Goal: Transaction & Acquisition: Book appointment/travel/reservation

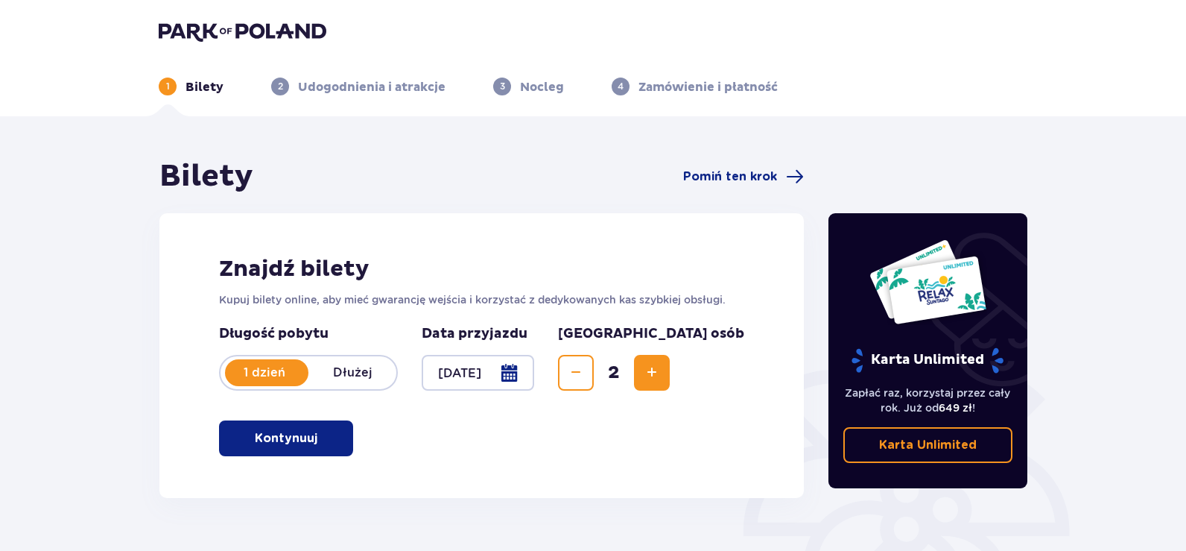
click at [296, 437] on p "Kontynuuj" at bounding box center [286, 438] width 63 height 16
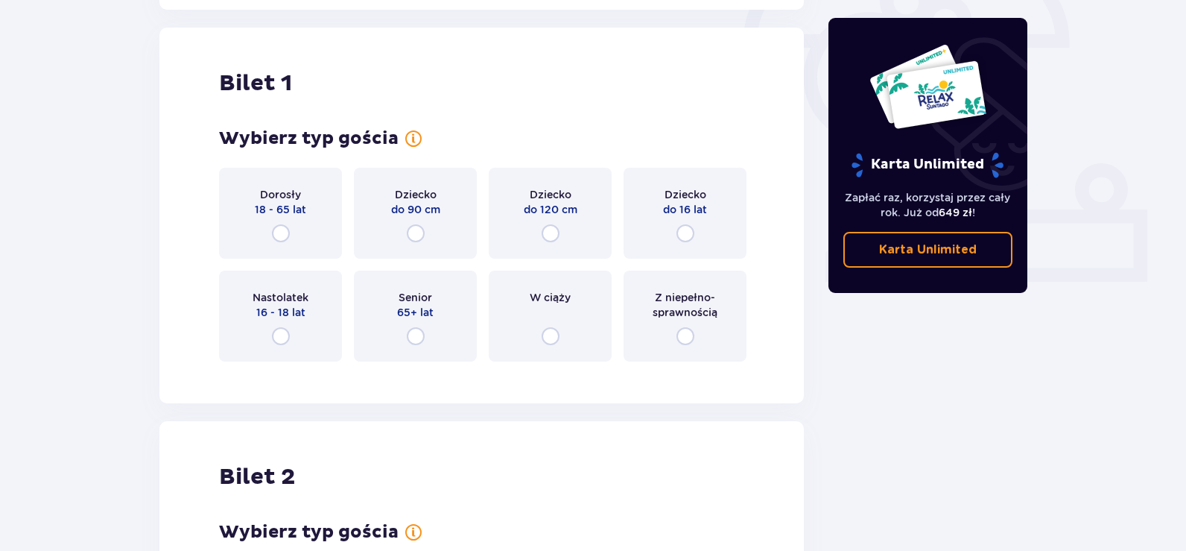
scroll to position [498, 0]
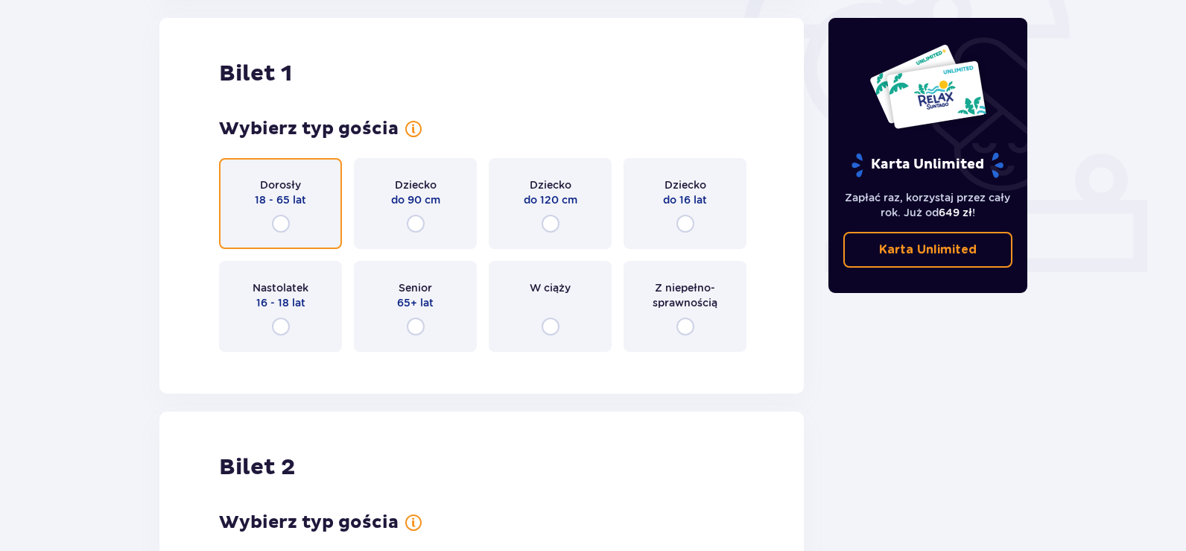
click at [288, 228] on input "radio" at bounding box center [281, 224] width 18 height 18
radio input "true"
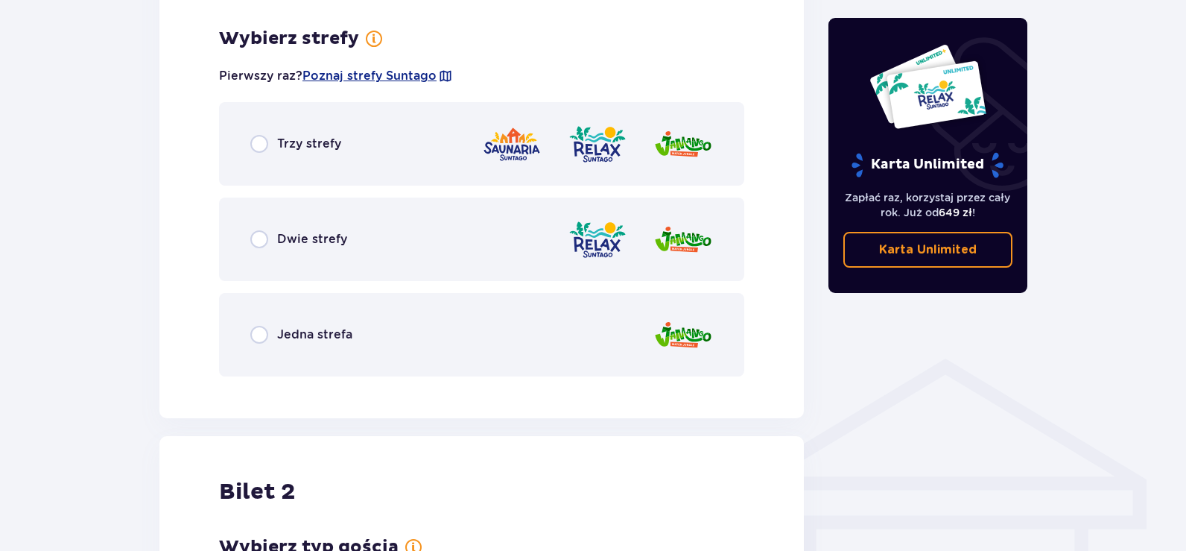
scroll to position [861, 0]
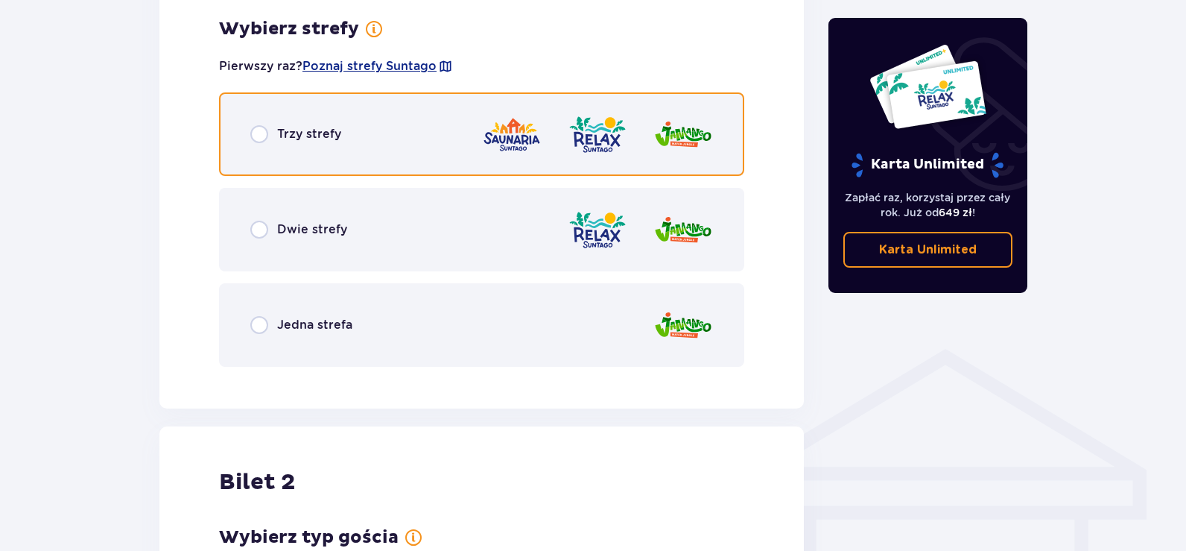
click at [256, 137] on input "radio" at bounding box center [259, 134] width 18 height 18
radio input "true"
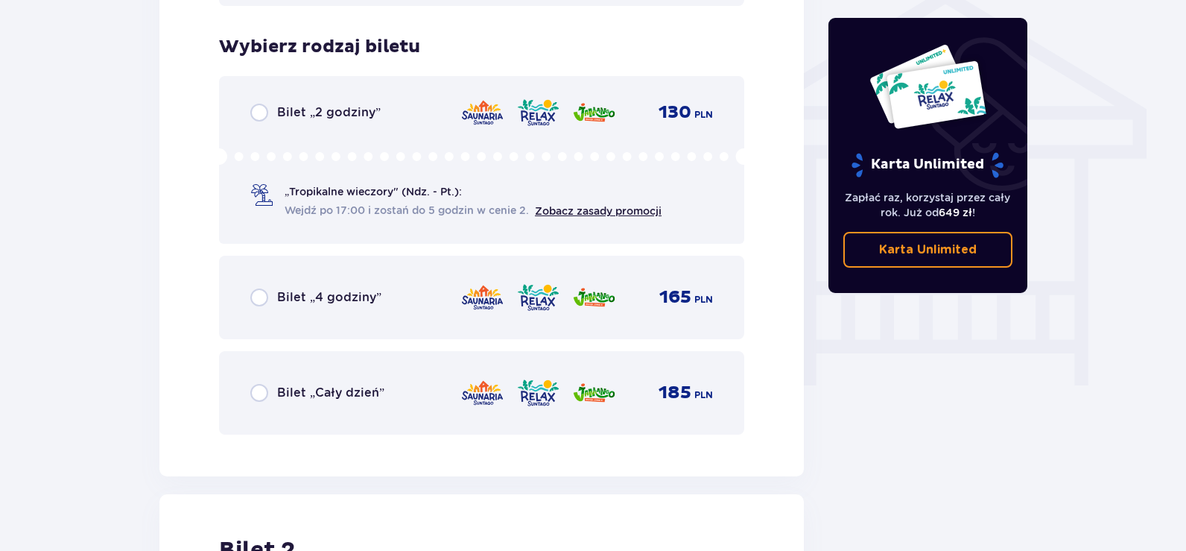
scroll to position [1240, 0]
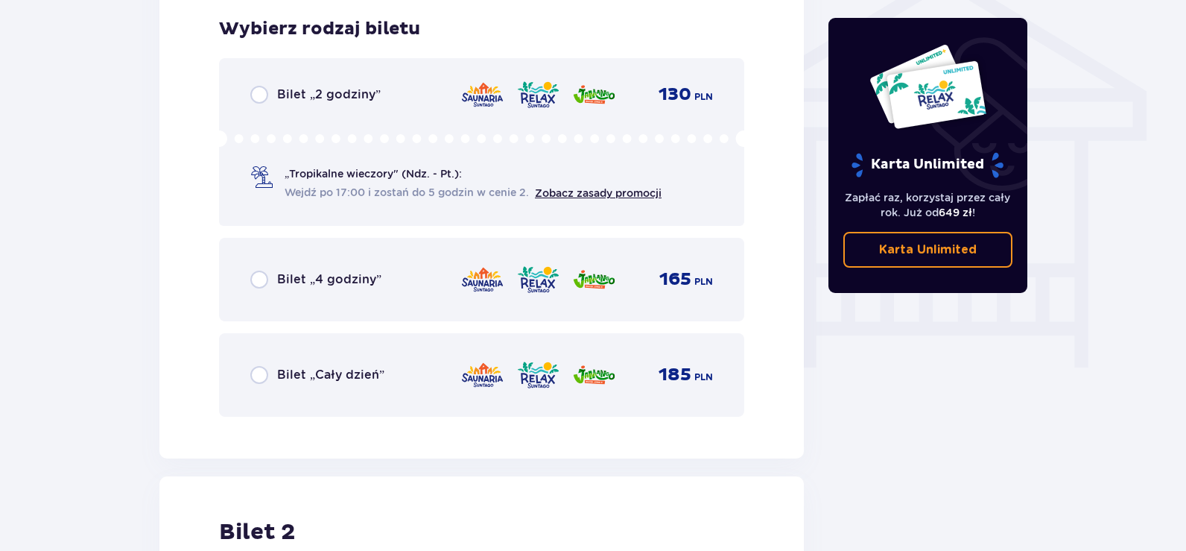
click at [269, 368] on div "Bilet „Cały dzień”" at bounding box center [317, 375] width 134 height 18
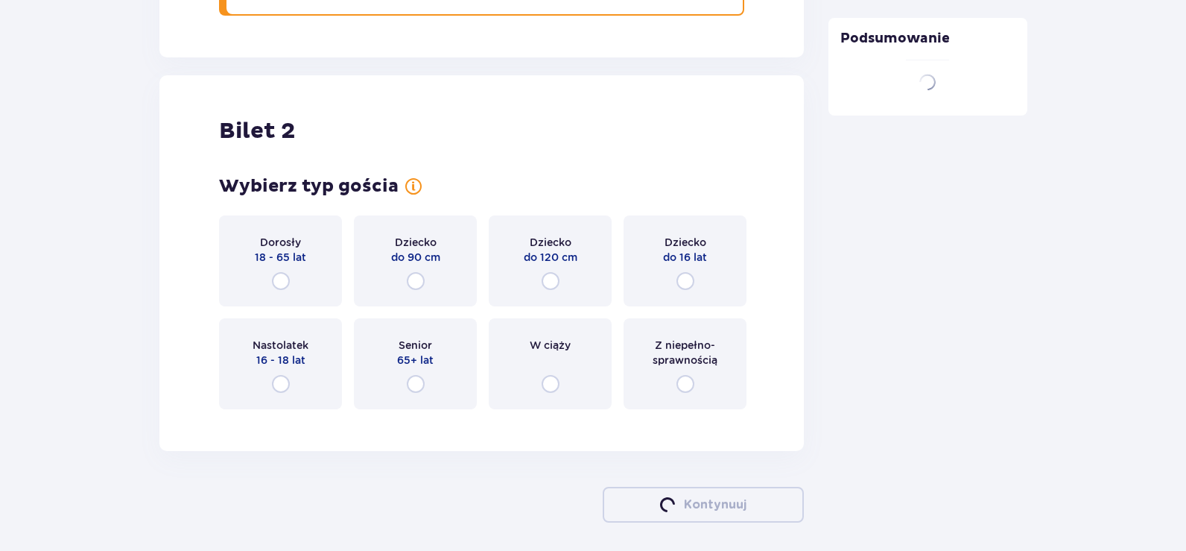
scroll to position [1698, 0]
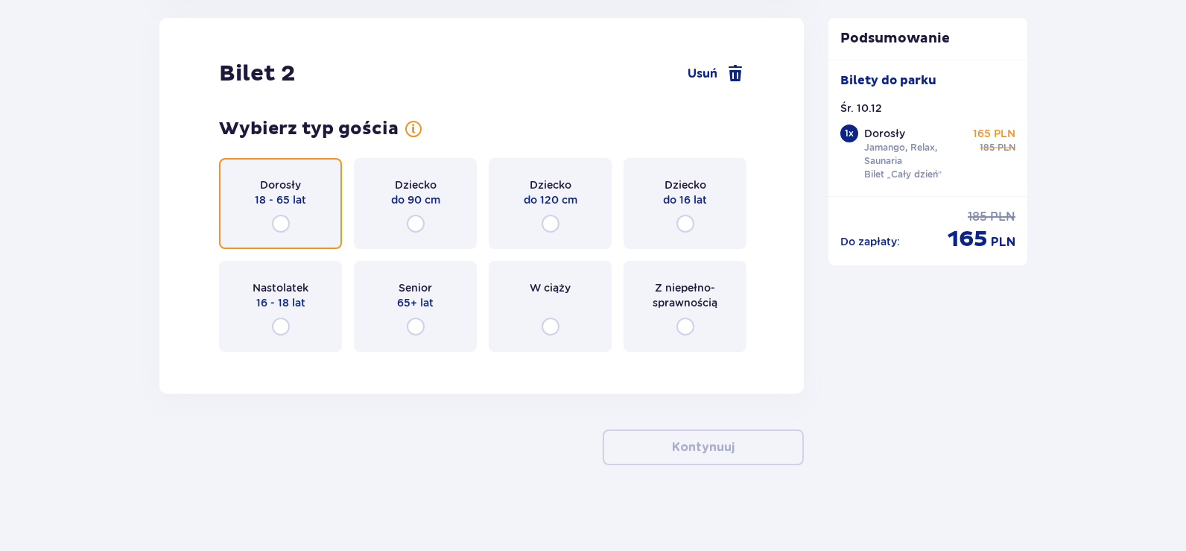
click at [285, 222] on input "radio" at bounding box center [281, 224] width 18 height 18
radio input "true"
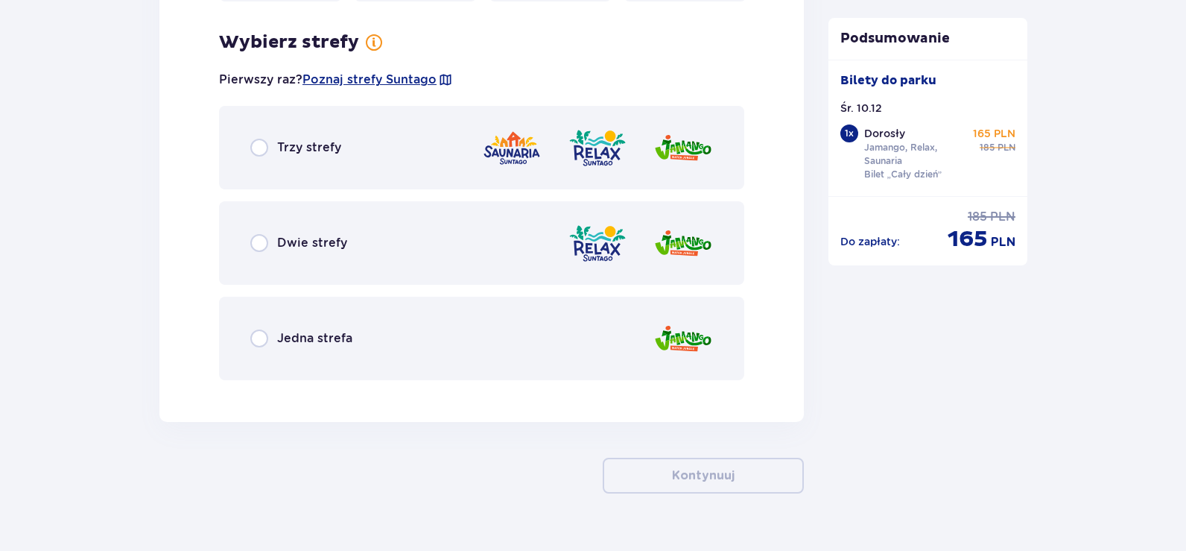
scroll to position [2062, 0]
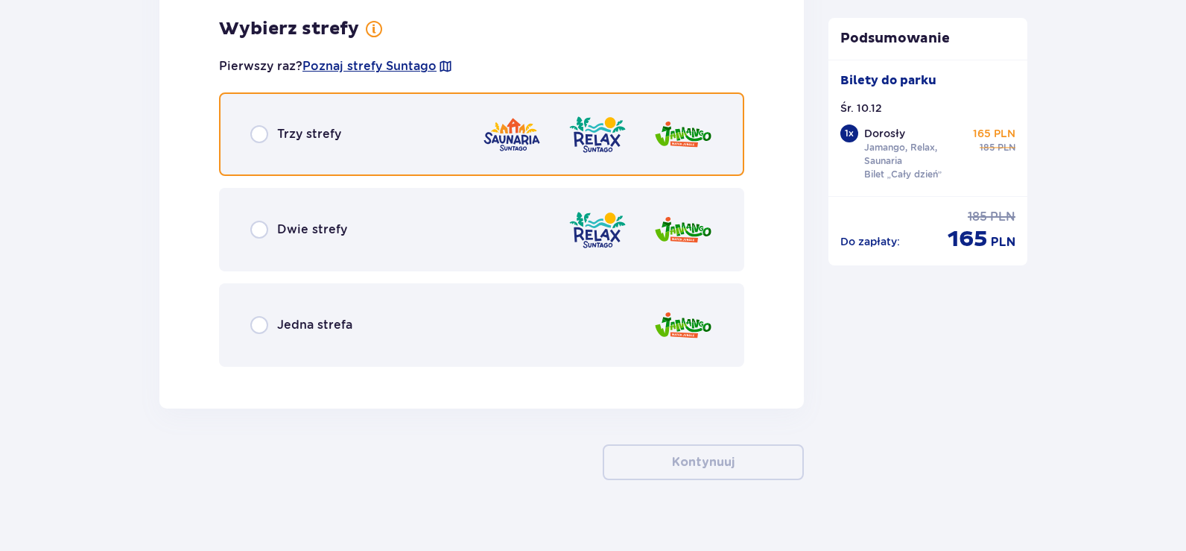
click at [253, 137] on input "radio" at bounding box center [259, 134] width 18 height 18
radio input "true"
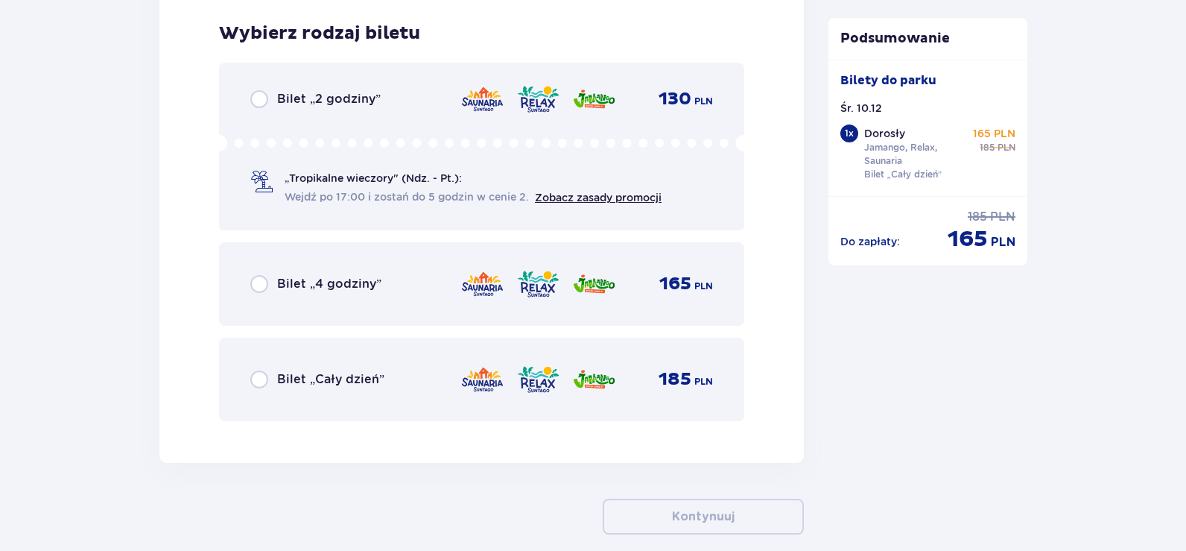
scroll to position [2441, 0]
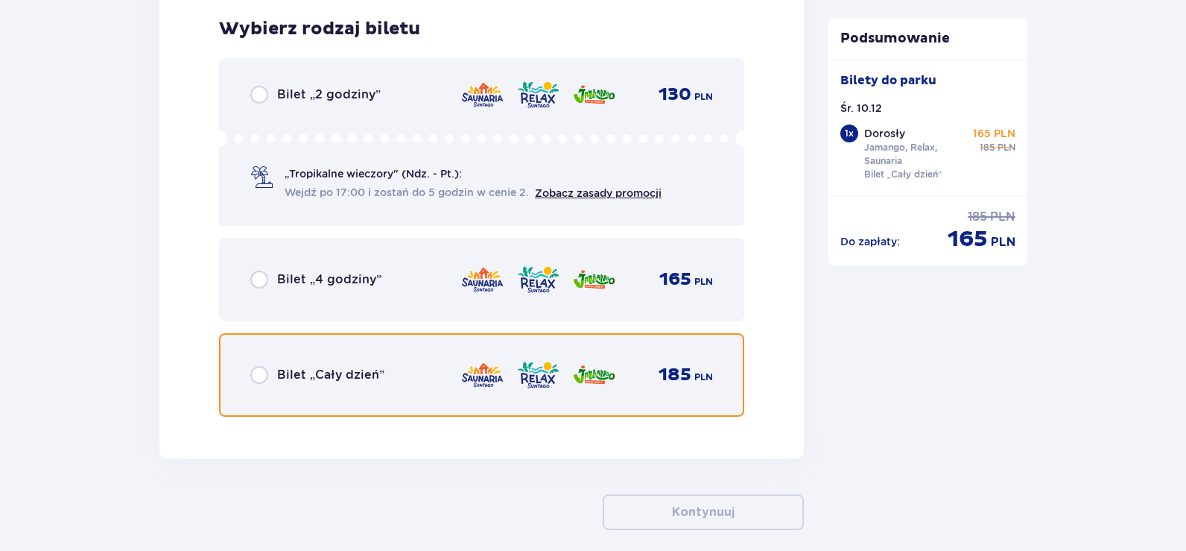
click at [258, 373] on input "radio" at bounding box center [259, 375] width 18 height 18
radio input "true"
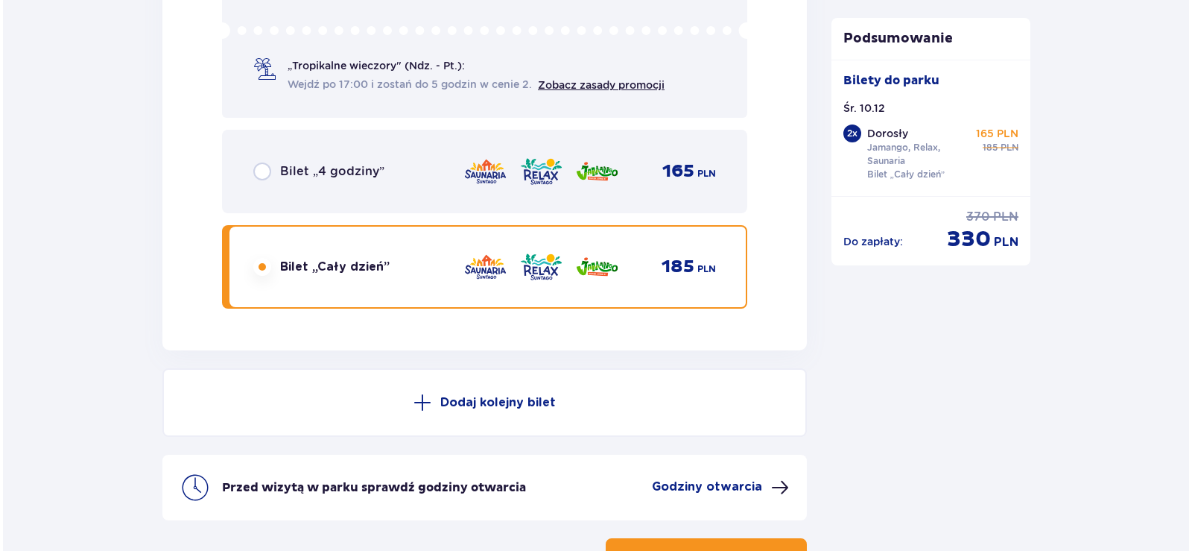
scroll to position [2661, 0]
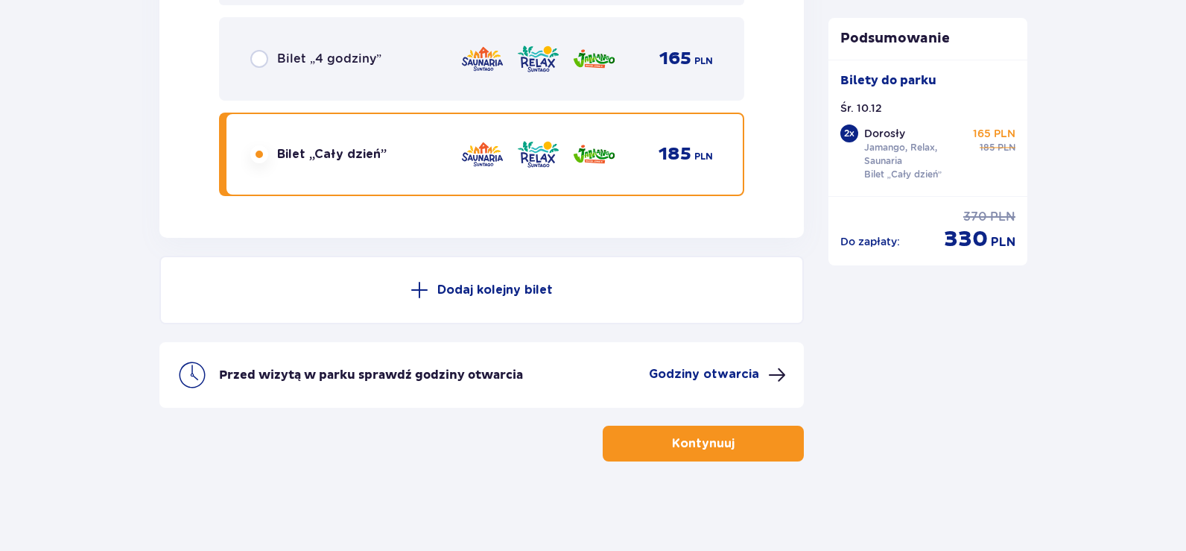
click at [741, 379] on p "Godziny otwarcia" at bounding box center [704, 374] width 110 height 16
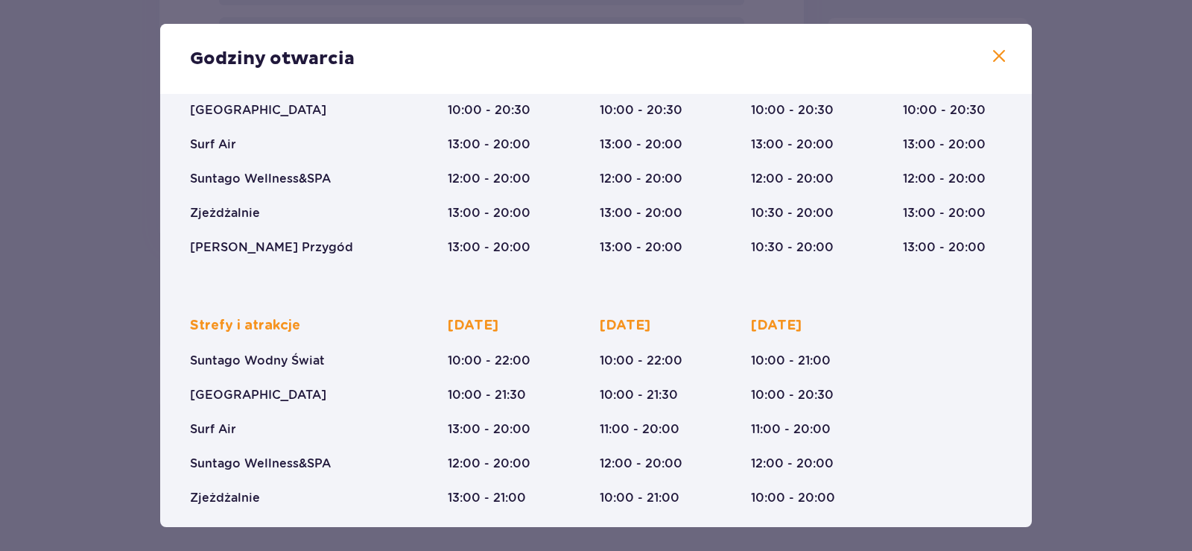
scroll to position [223, 0]
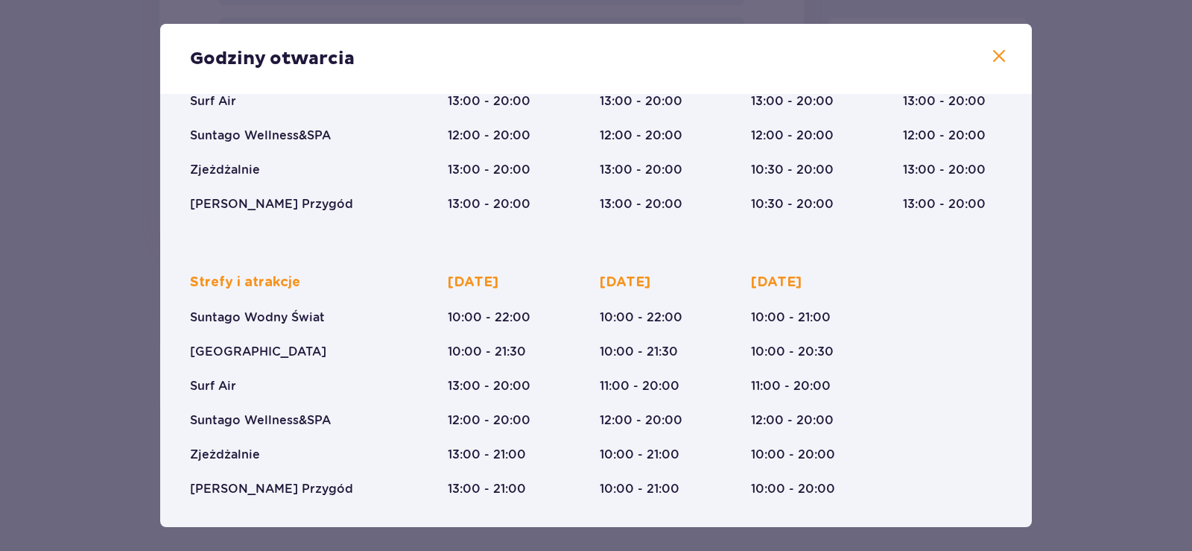
click at [995, 52] on span at bounding box center [999, 57] width 18 height 18
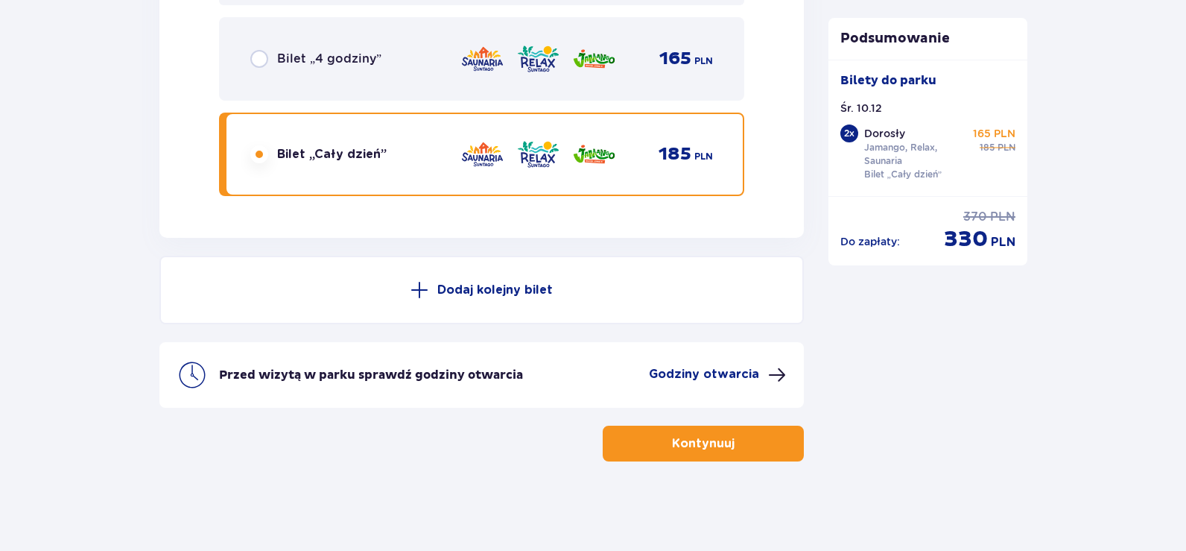
click at [708, 374] on p "Godziny otwarcia" at bounding box center [704, 374] width 110 height 16
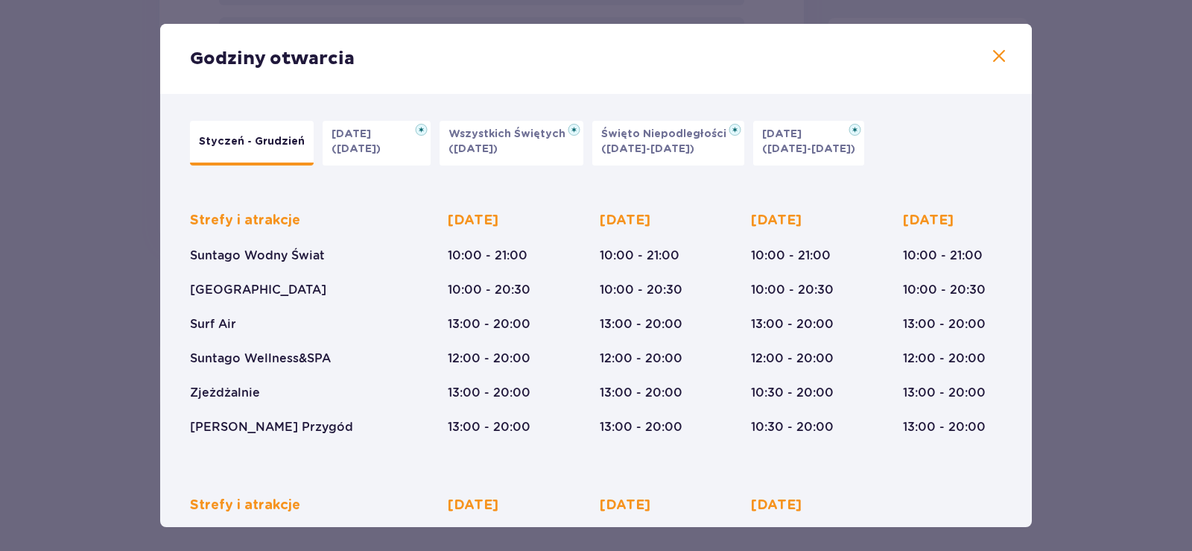
click at [388, 142] on button "Halloween (31.10.25)" at bounding box center [377, 143] width 108 height 45
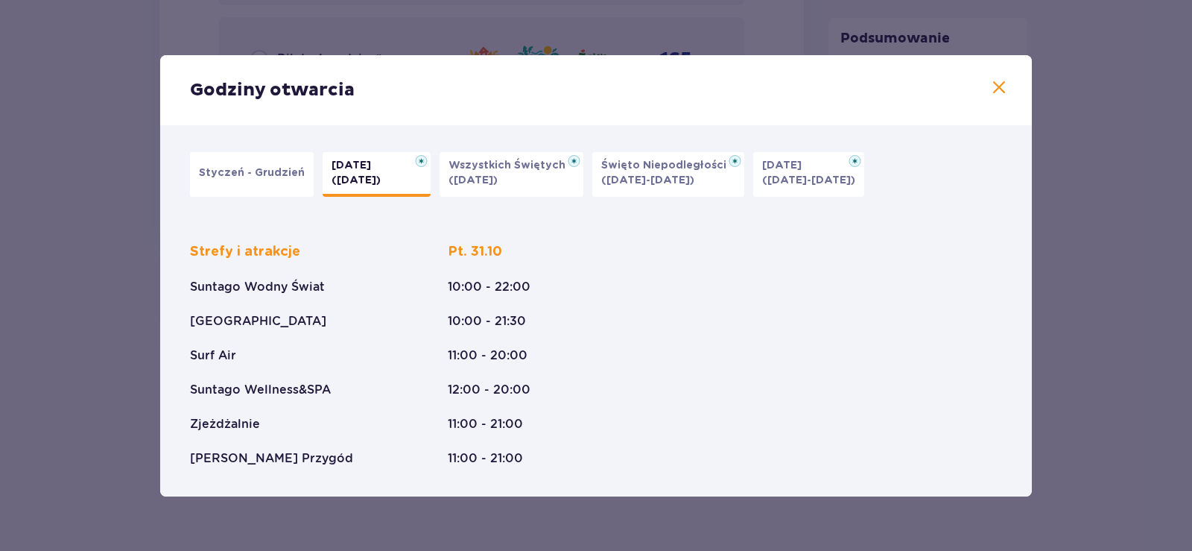
click at [255, 169] on p "Styczeń - Grudzień" at bounding box center [252, 172] width 106 height 15
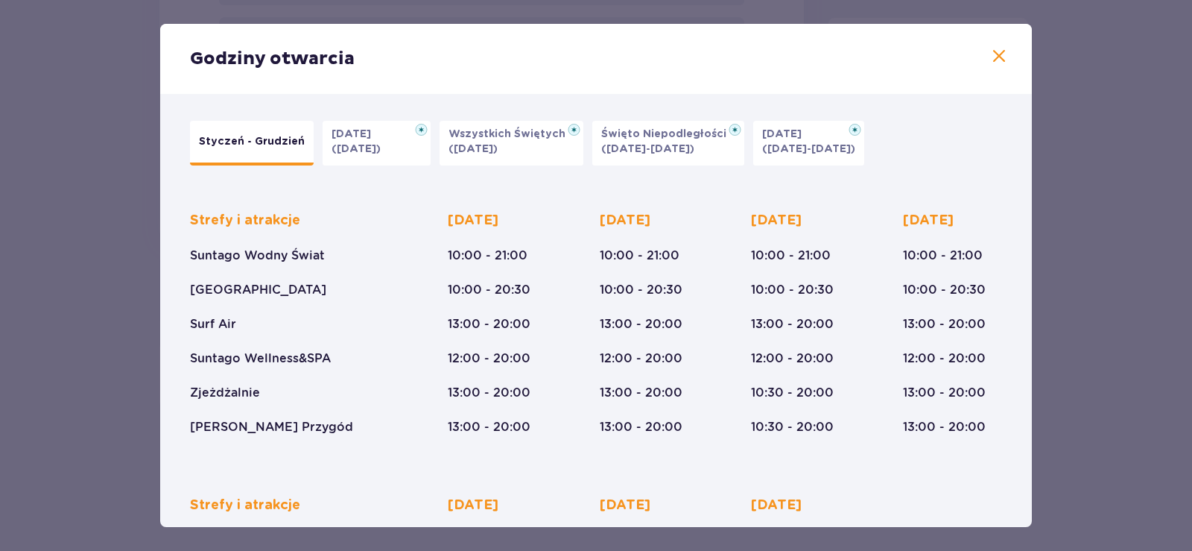
click at [529, 148] on button "Wszystkich Świętych (01.11.25)" at bounding box center [512, 143] width 144 height 45
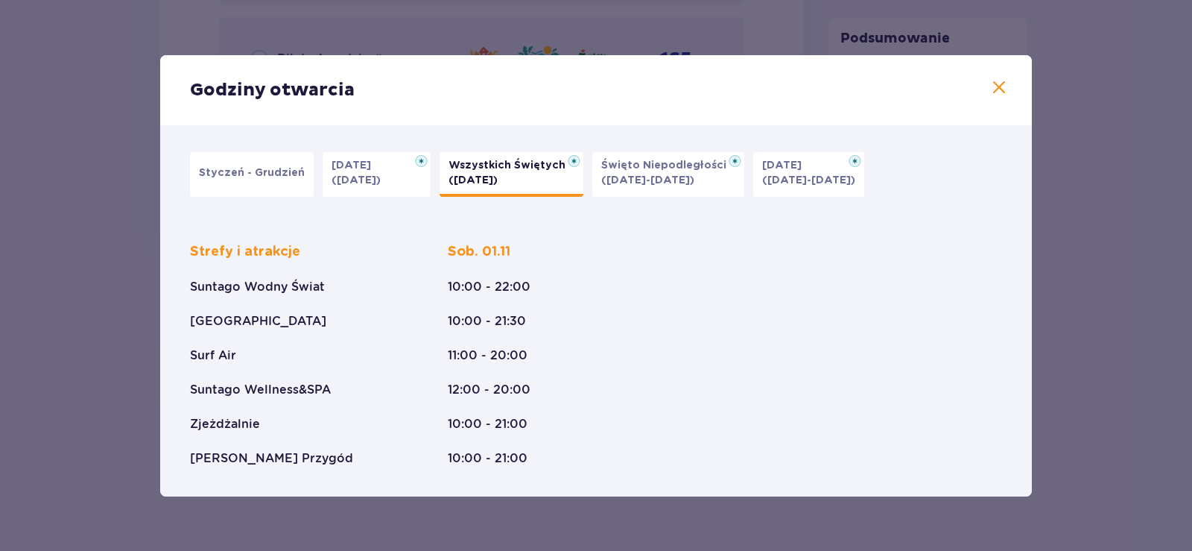
click at [654, 171] on p "Święto Niepodległości" at bounding box center [668, 165] width 134 height 15
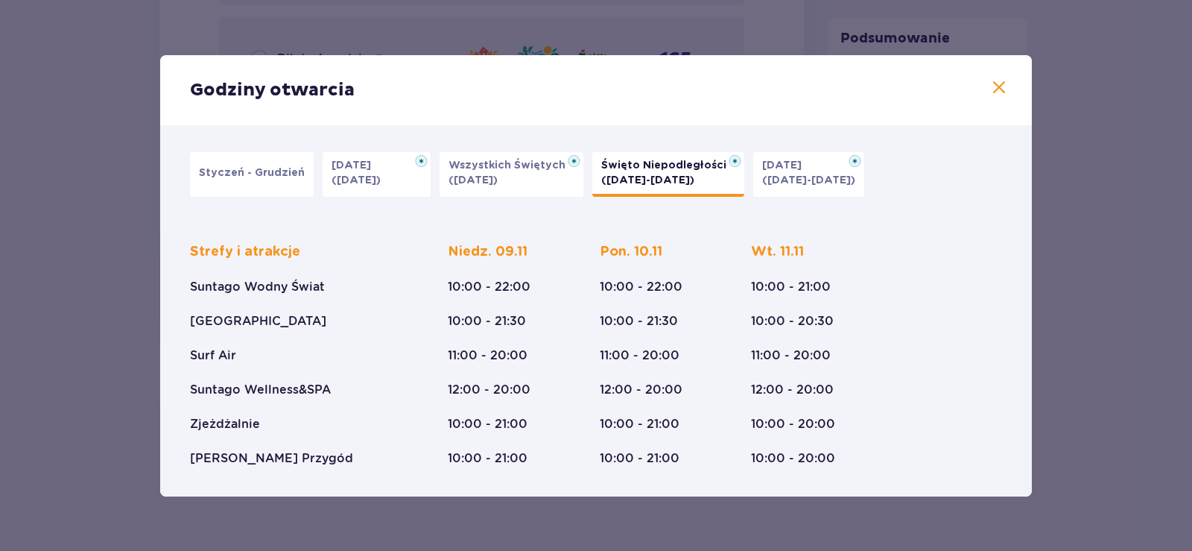
click at [786, 173] on p "(23.12-01.01.26)" at bounding box center [808, 180] width 93 height 15
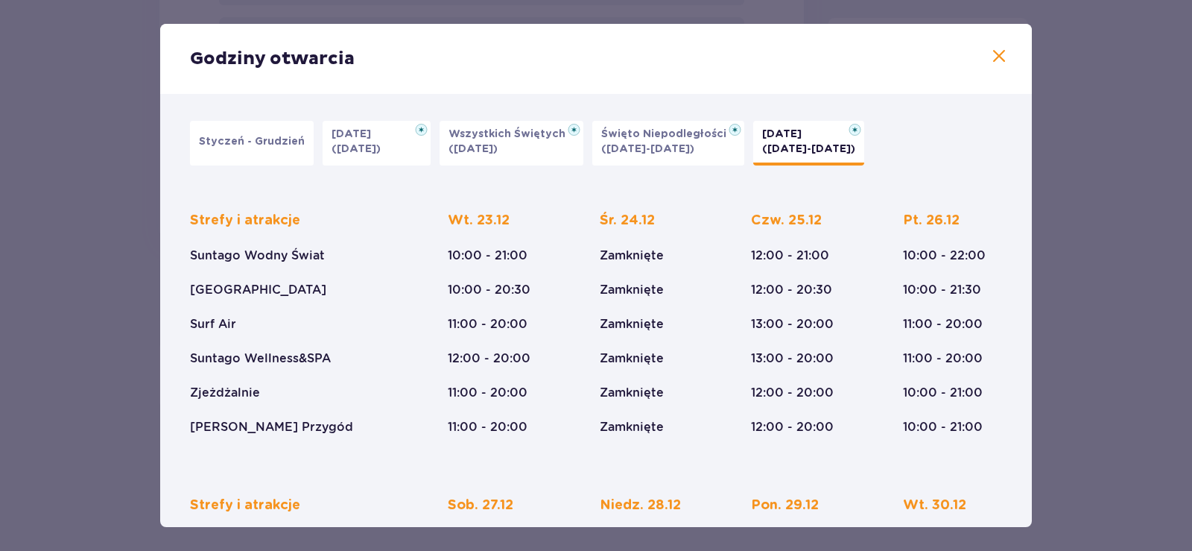
click at [246, 145] on p "Styczeń - Grudzień" at bounding box center [252, 141] width 106 height 15
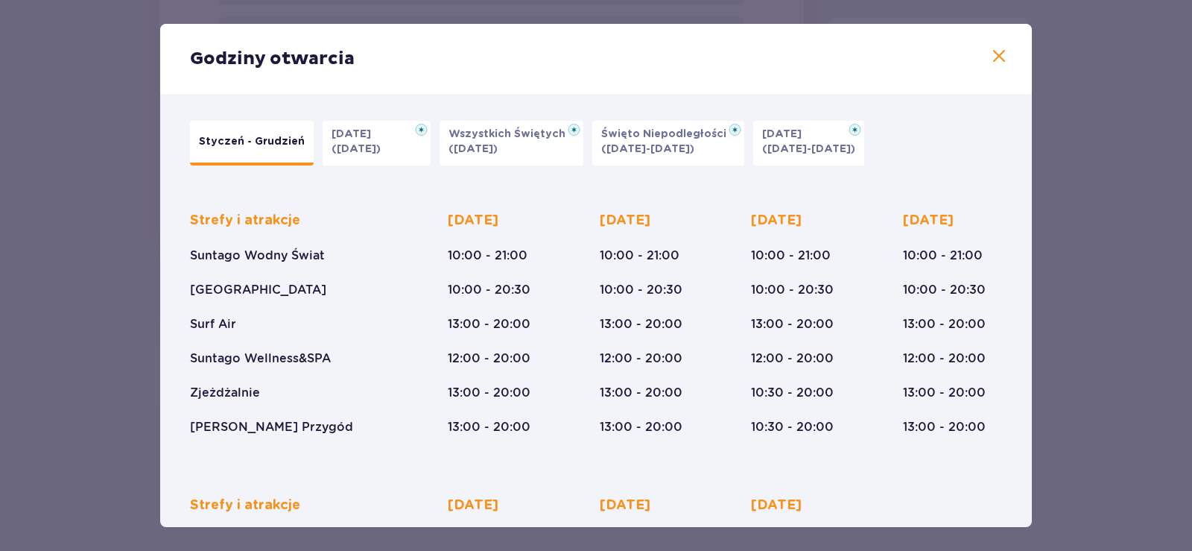
click at [998, 62] on span at bounding box center [999, 57] width 18 height 18
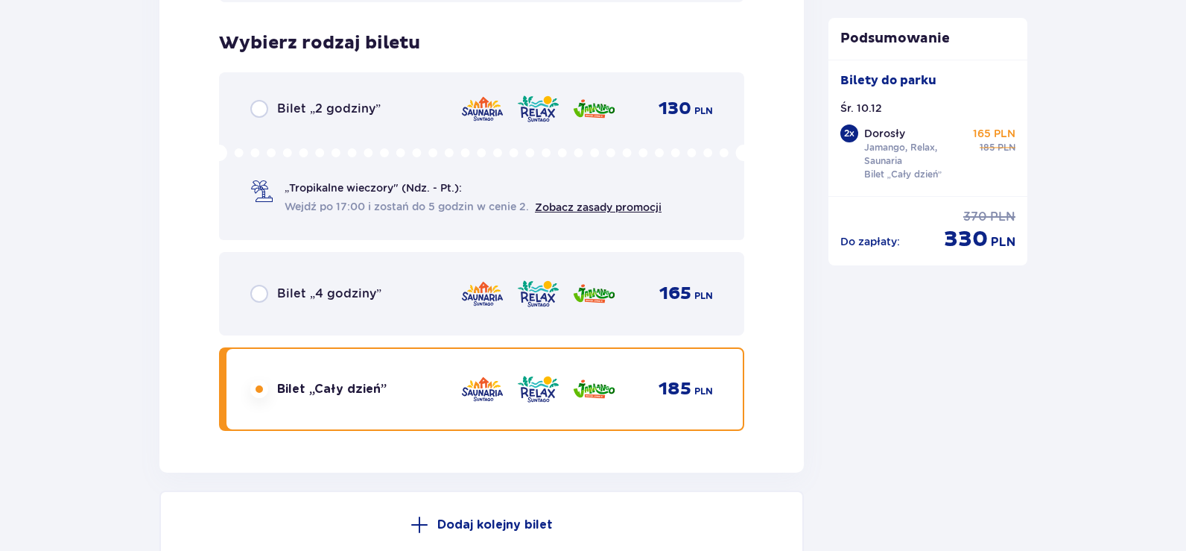
scroll to position [2608, 0]
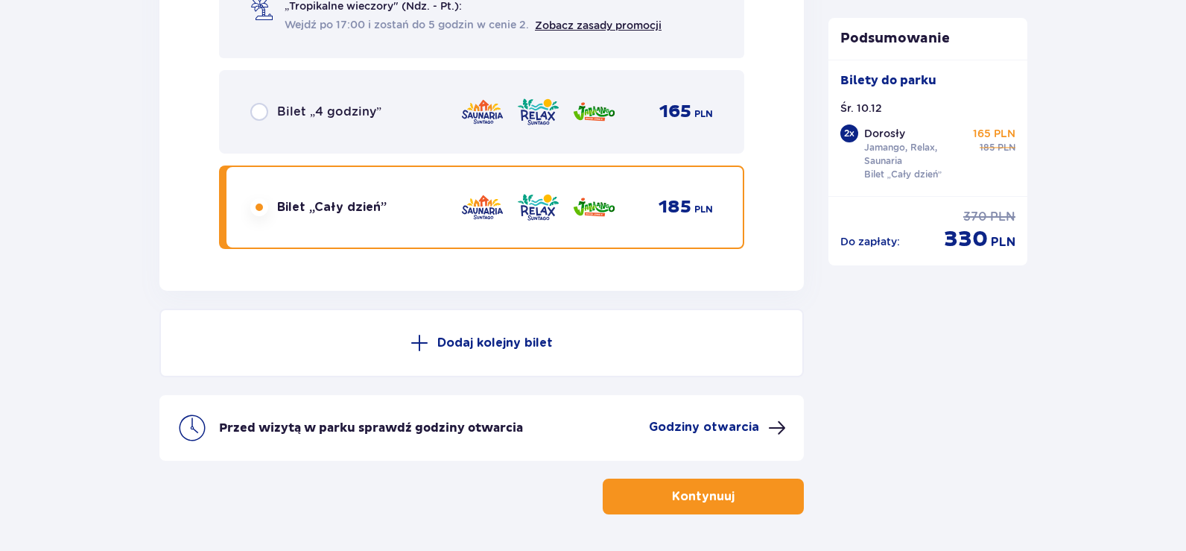
click at [685, 496] on p "Kontynuuj" at bounding box center [703, 496] width 63 height 16
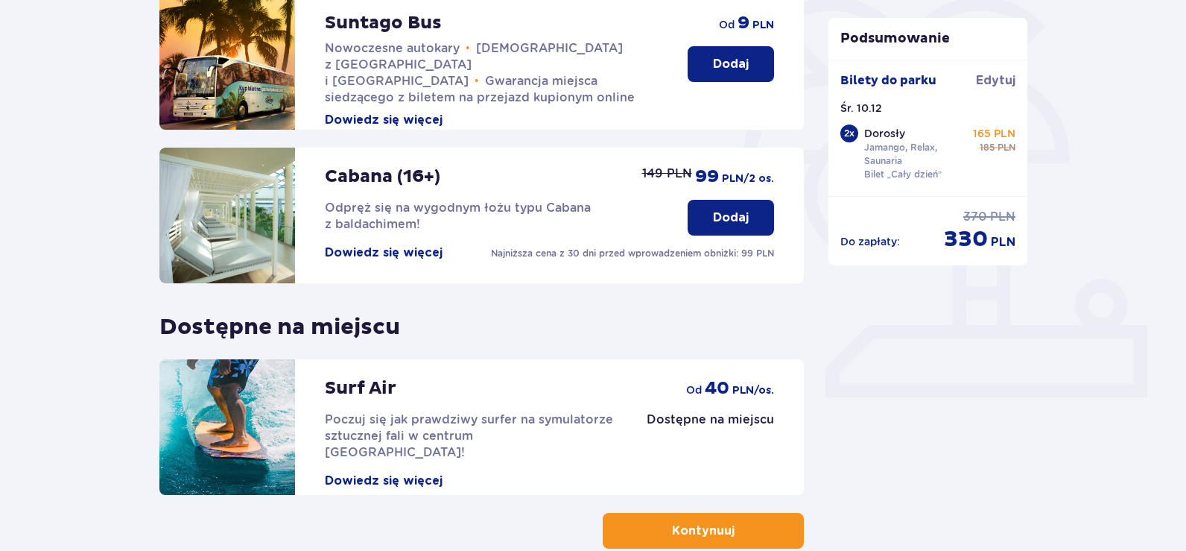
scroll to position [460, 0]
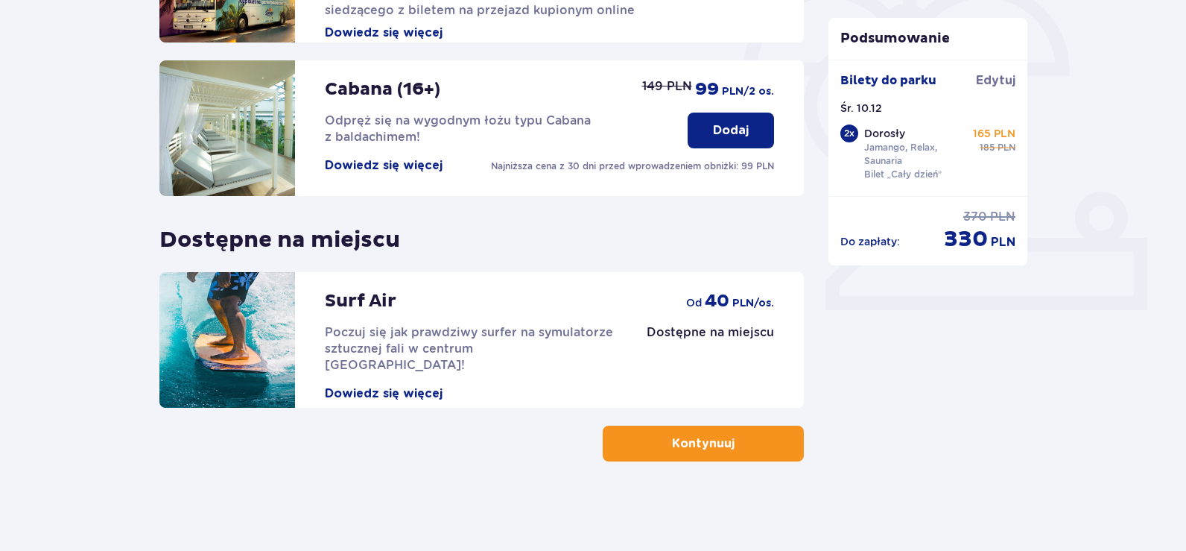
click at [717, 446] on p "Kontynuuj" at bounding box center [703, 443] width 63 height 16
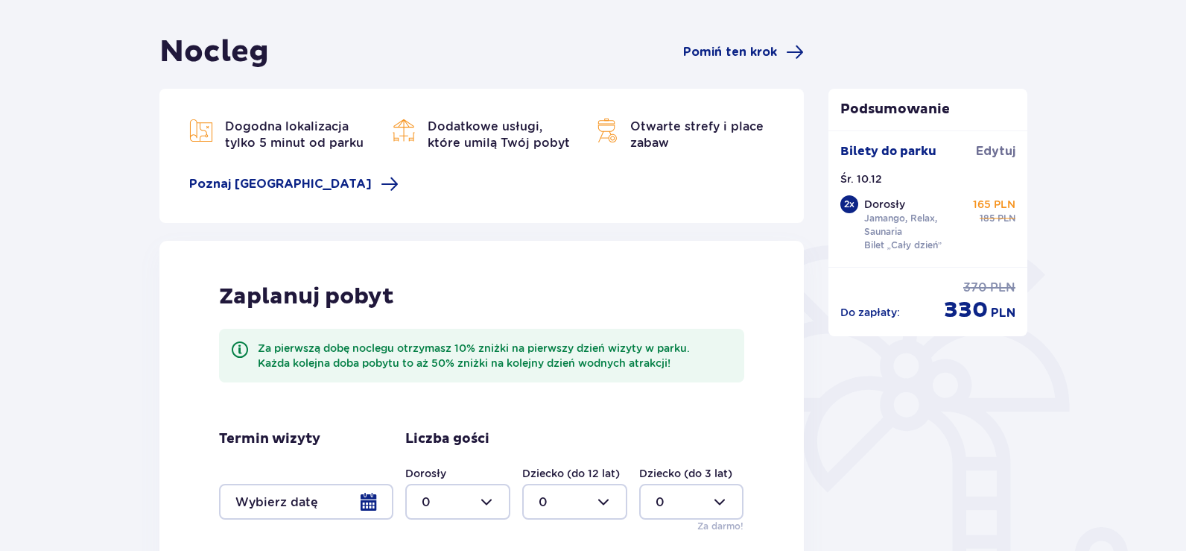
scroll to position [345, 0]
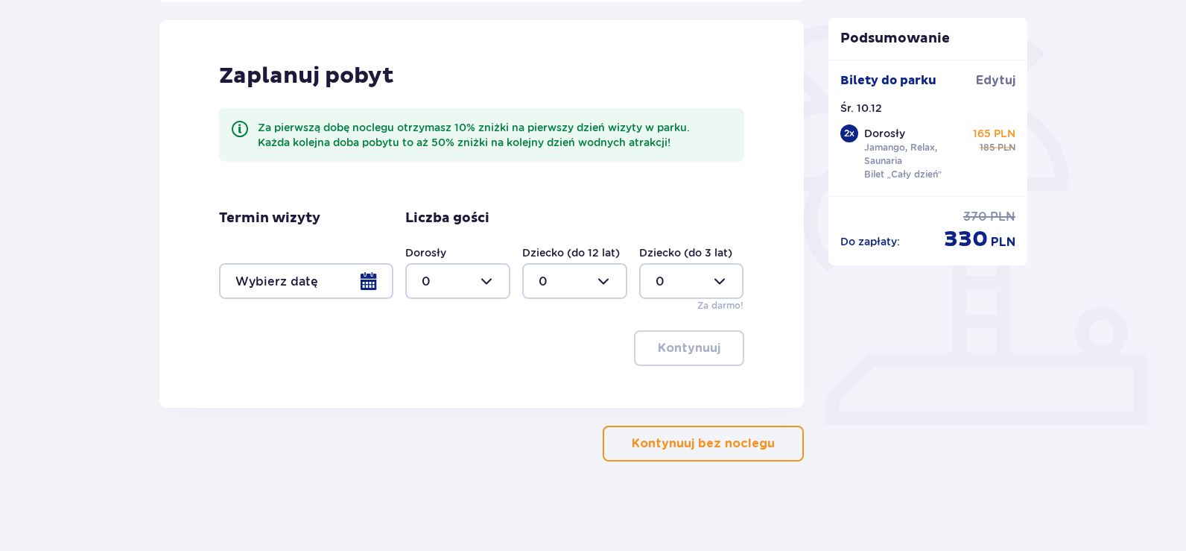
click at [341, 271] on div at bounding box center [306, 281] width 174 height 36
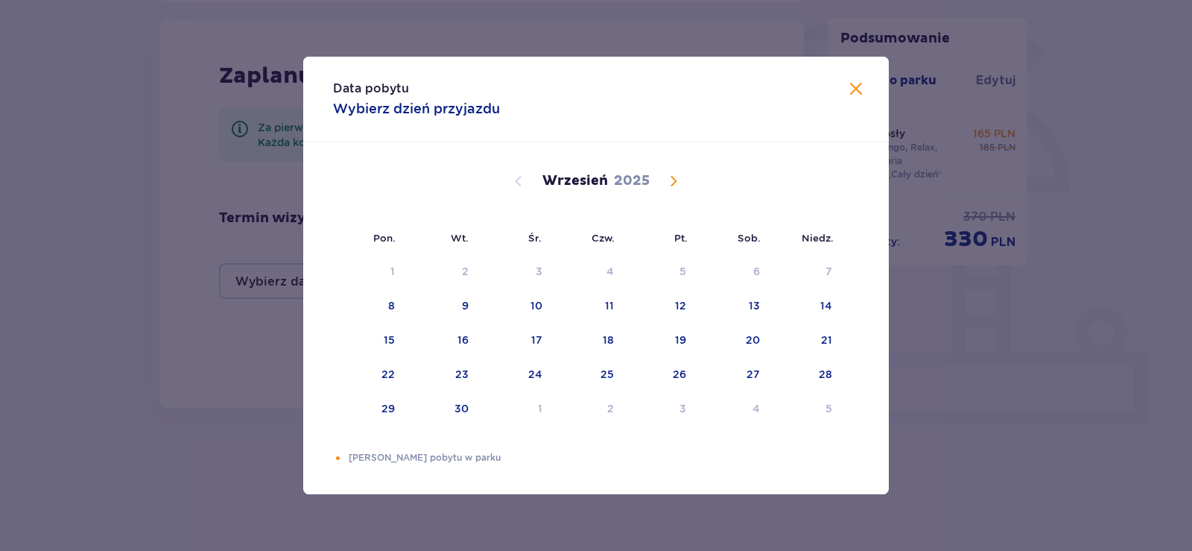
click at [667, 185] on span "Calendar" at bounding box center [674, 181] width 18 height 18
click at [478, 307] on div "9" at bounding box center [442, 306] width 74 height 33
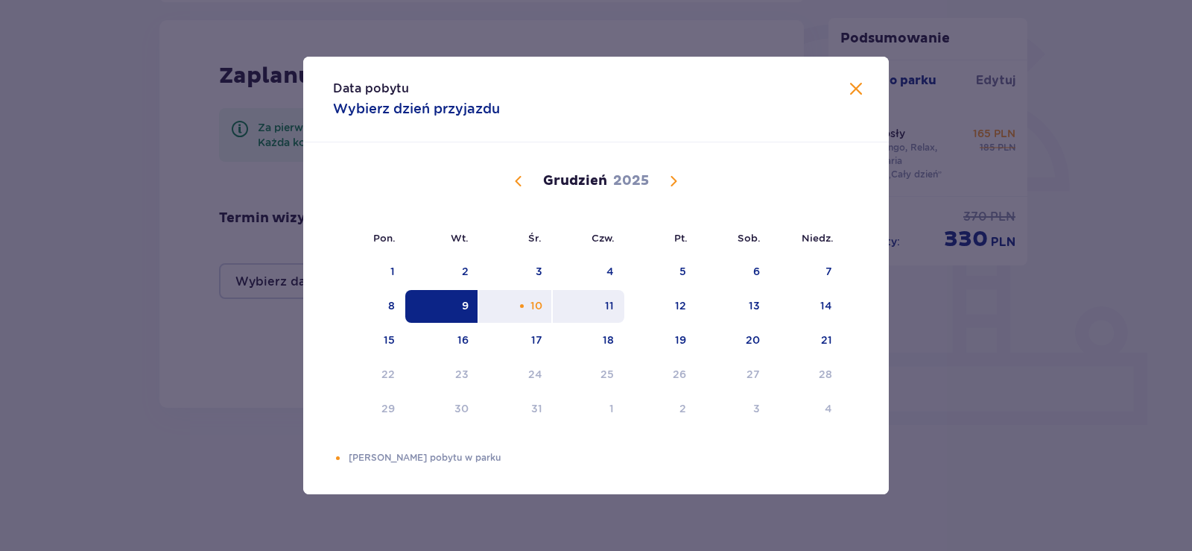
click at [597, 311] on div "11" at bounding box center [589, 306] width 72 height 33
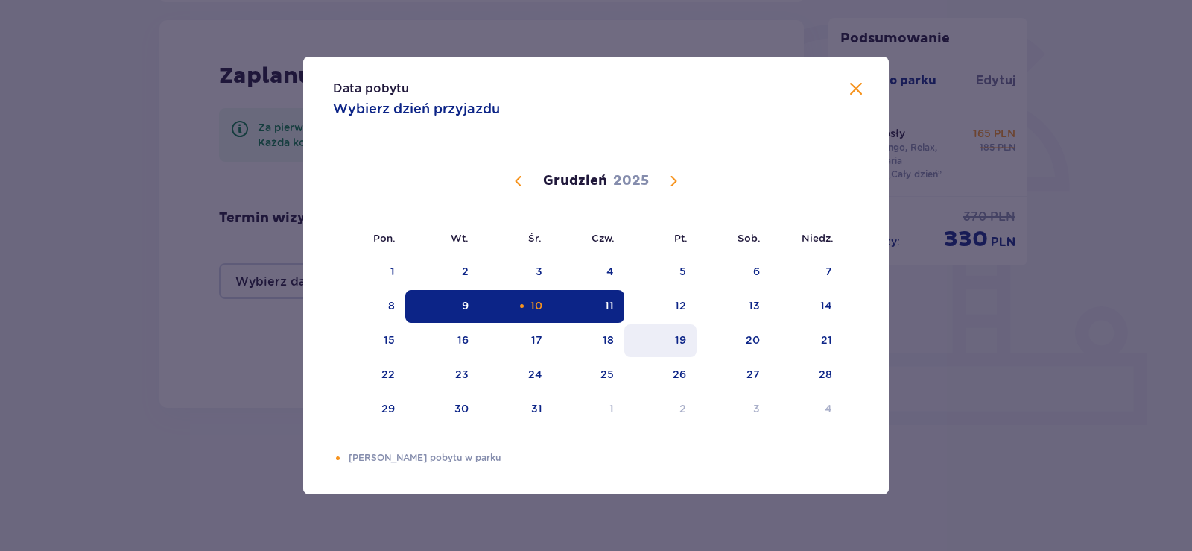
type input "09.12.25 - 11.12.25"
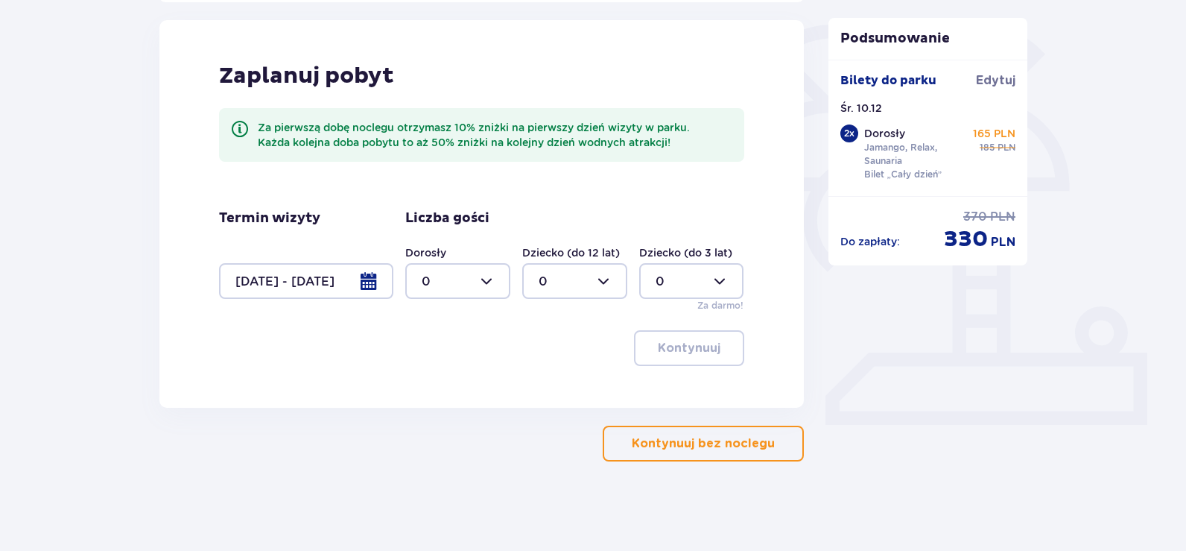
click at [513, 278] on div "Dorosły 0 Dziecko (do 12 lat) 0 Dziecko (do 3 lat) 0 Za darmo!" at bounding box center [574, 278] width 339 height 67
click at [481, 281] on div at bounding box center [457, 281] width 105 height 36
click at [439, 387] on div "2" at bounding box center [458, 389] width 72 height 16
type input "2"
click at [695, 358] on button "Kontynuuj" at bounding box center [689, 348] width 110 height 36
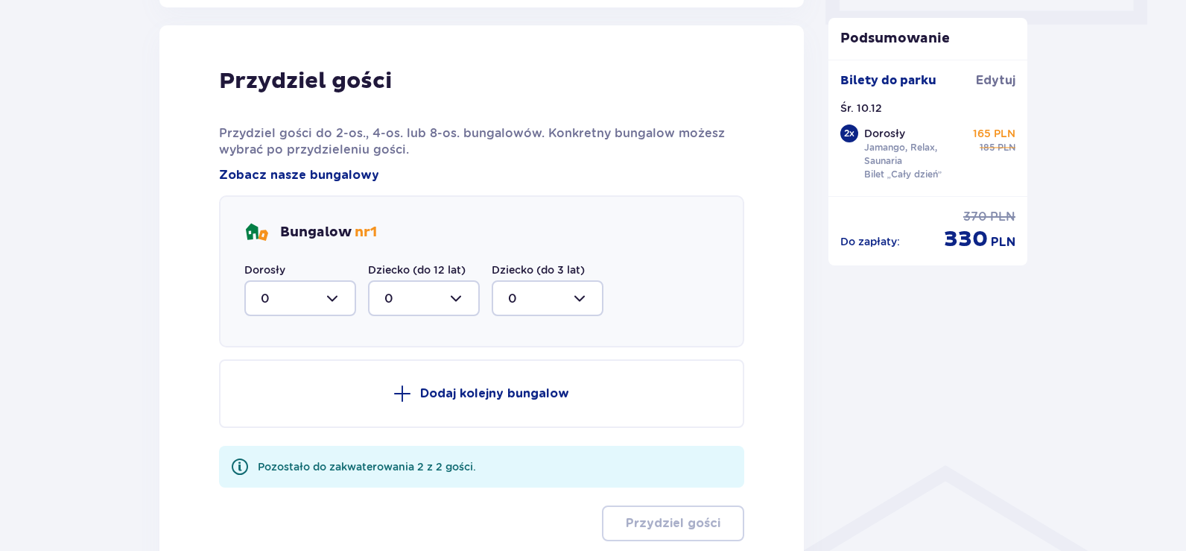
scroll to position [753, 0]
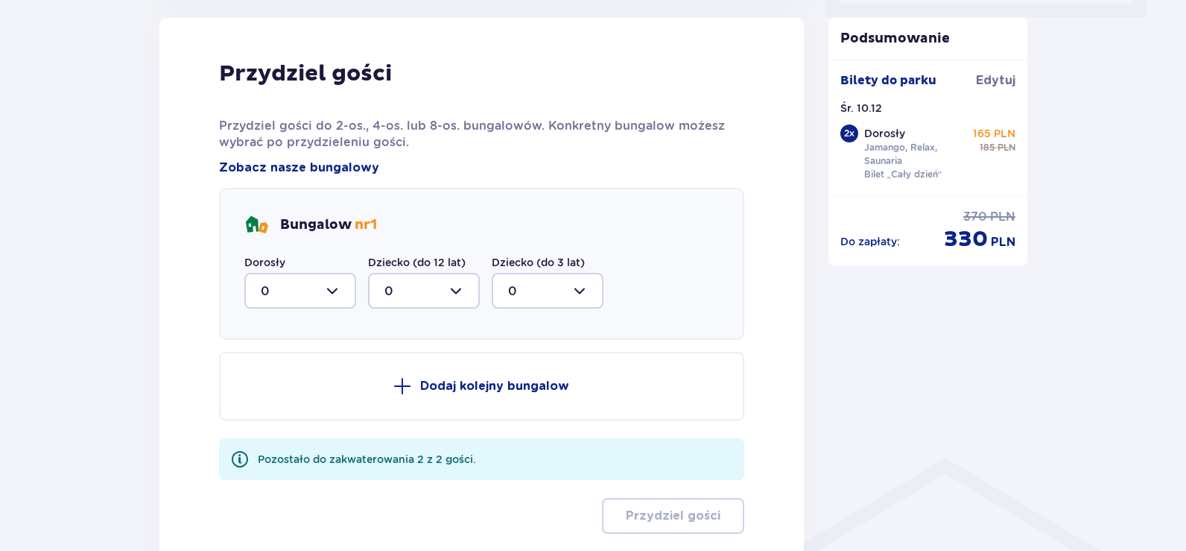
click at [303, 287] on div at bounding box center [300, 291] width 112 height 36
click at [288, 396] on div "2" at bounding box center [300, 398] width 79 height 16
type input "2"
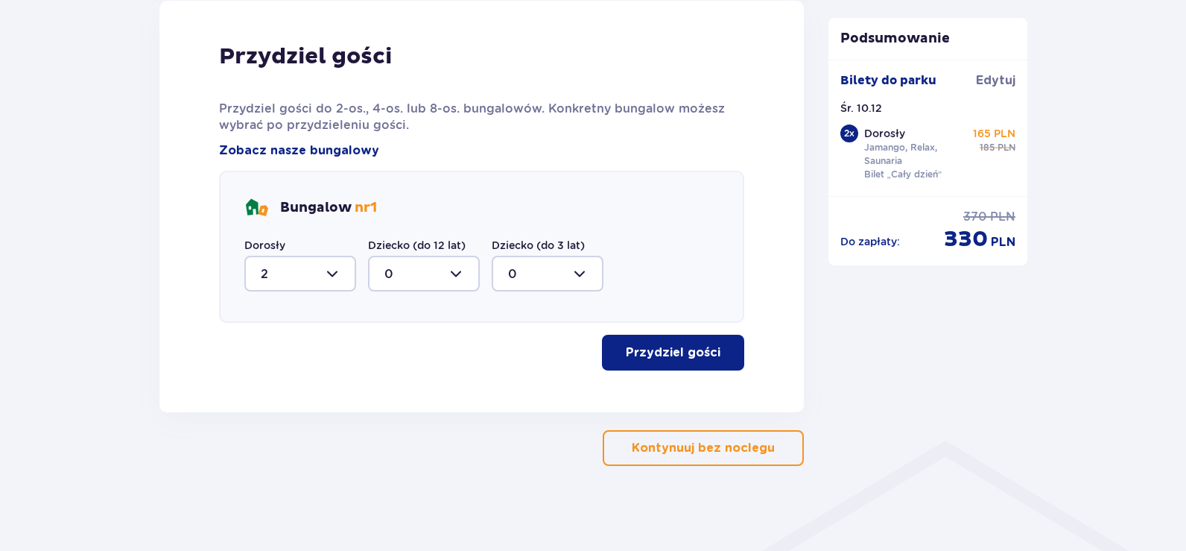
scroll to position [774, 0]
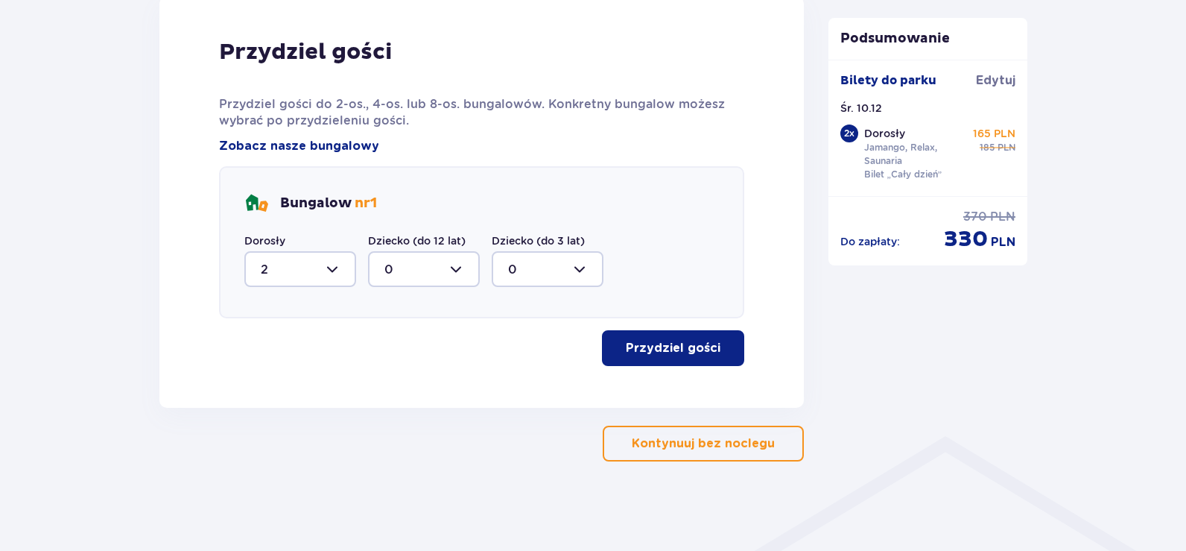
click at [681, 342] on p "Przydziel gości" at bounding box center [673, 348] width 95 height 16
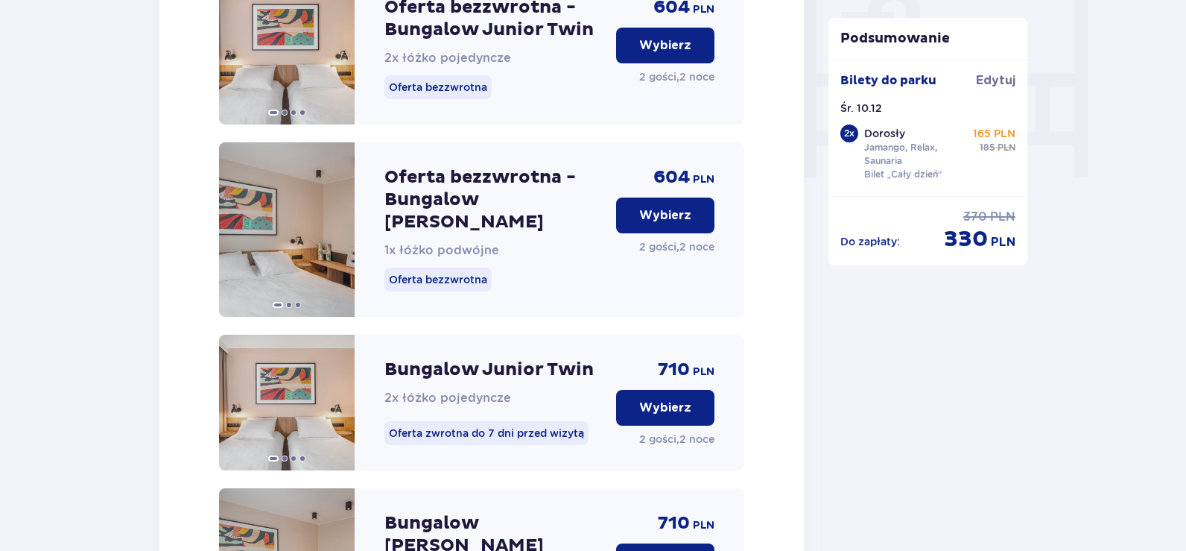
scroll to position [1306, 0]
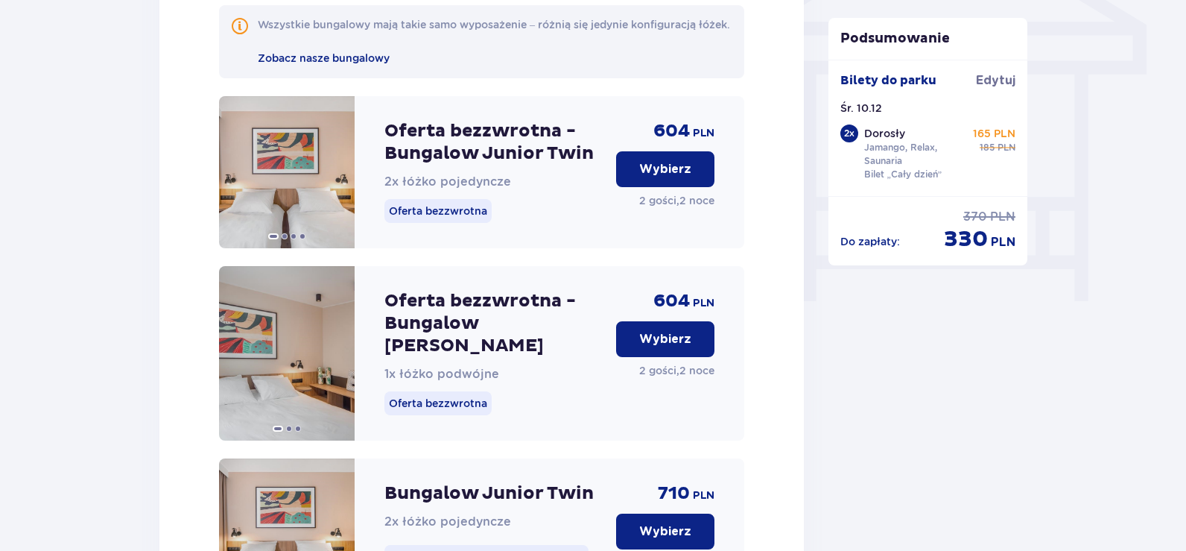
click at [640, 347] on p "Wybierz" at bounding box center [665, 339] width 52 height 16
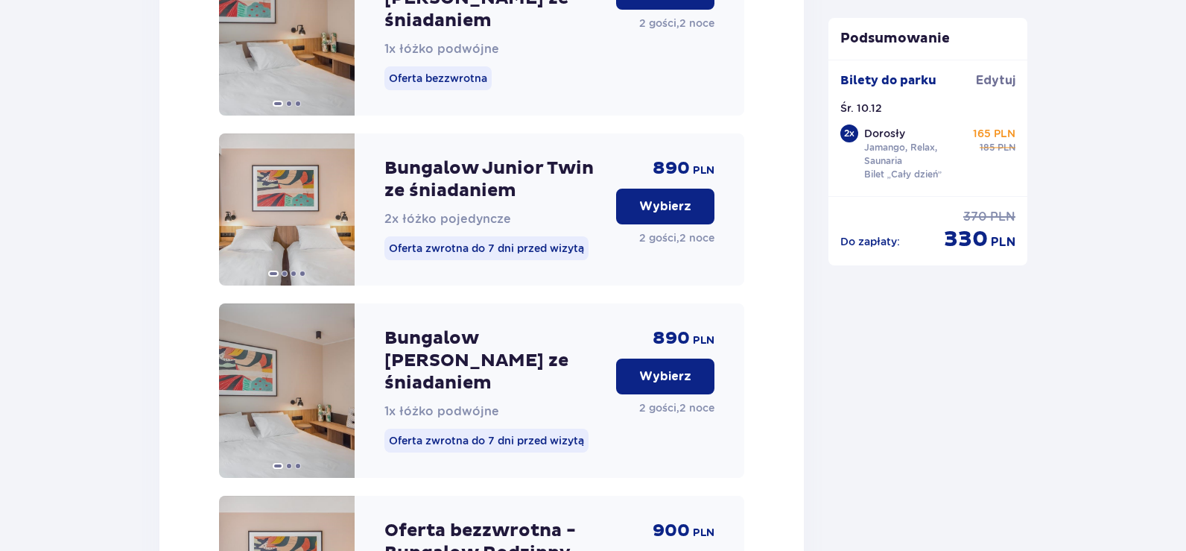
scroll to position [2310, 0]
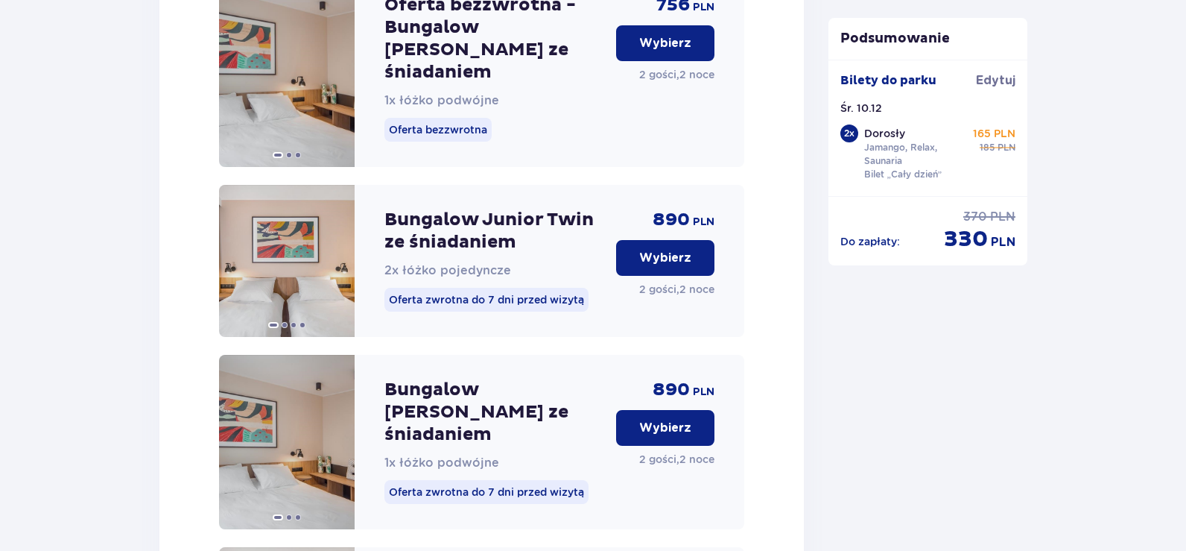
click at [665, 420] on p "Wybierz" at bounding box center [665, 428] width 52 height 16
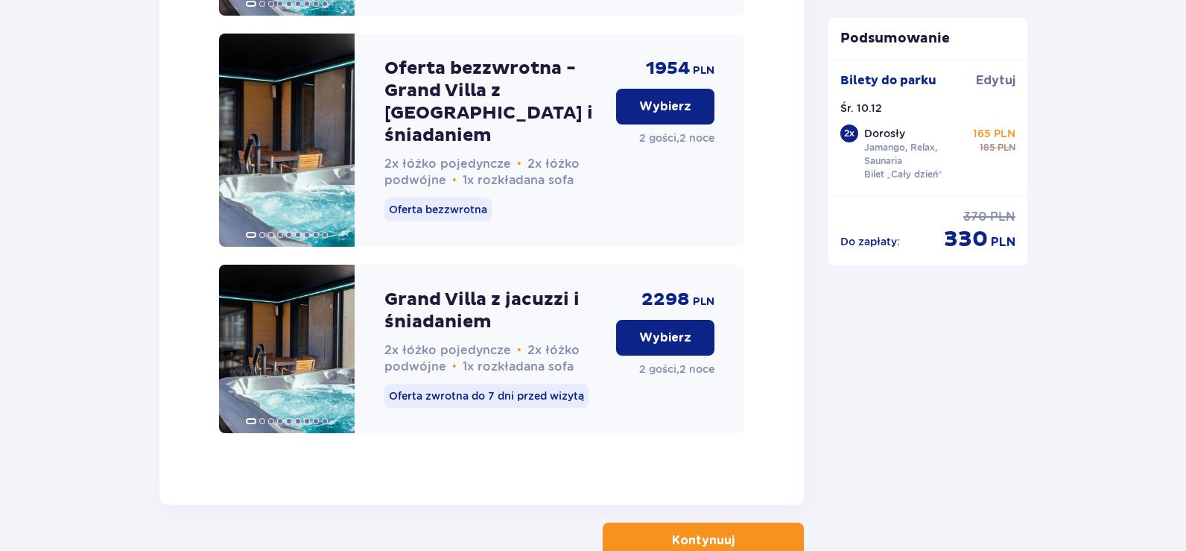
scroll to position [4670, 0]
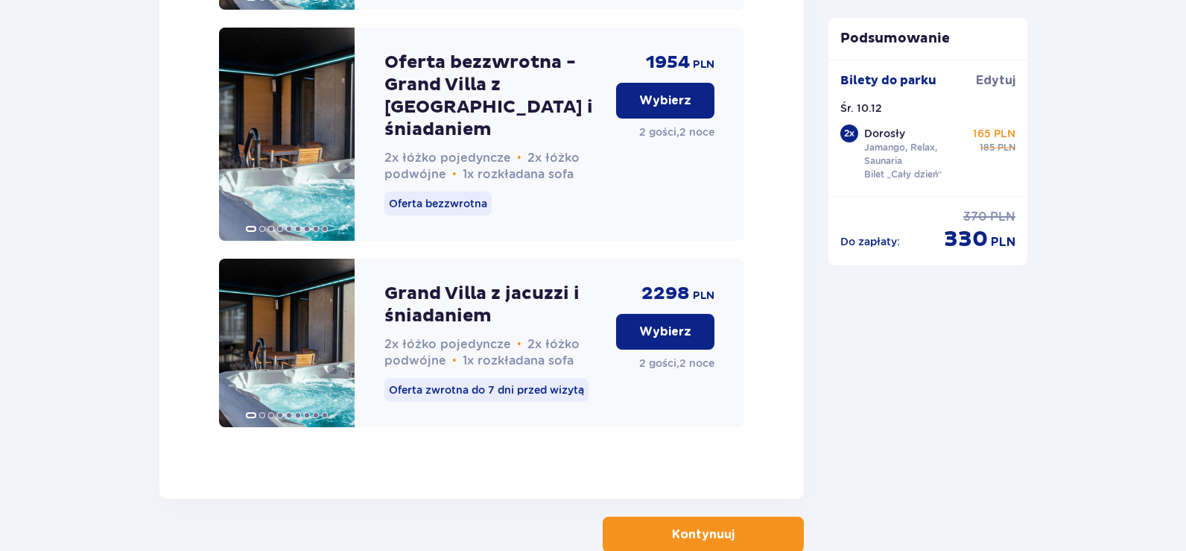
click at [709, 516] on button "Kontynuuj" at bounding box center [703, 534] width 201 height 36
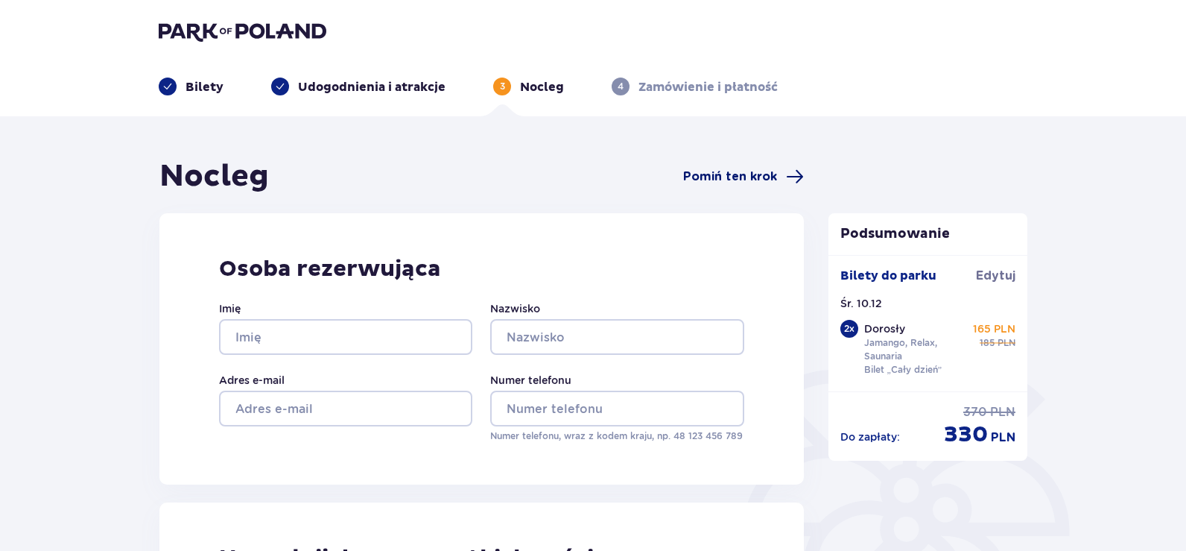
click at [729, 174] on span "Pomiń ten krok" at bounding box center [730, 176] width 94 height 16
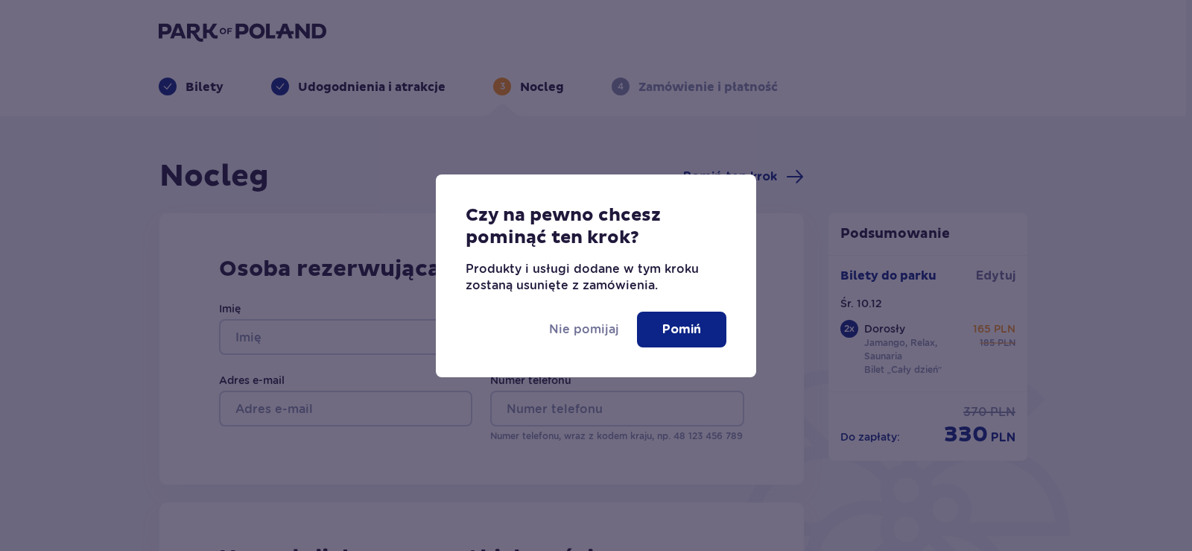
click at [680, 336] on p "Pomiń" at bounding box center [682, 329] width 39 height 16
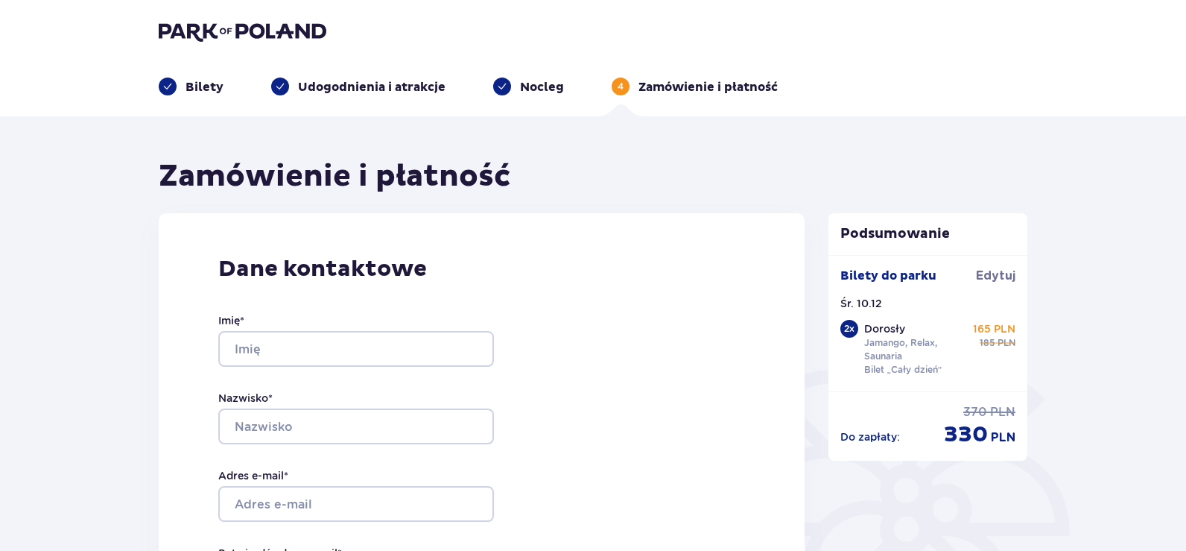
click at [188, 39] on img at bounding box center [243, 31] width 168 height 21
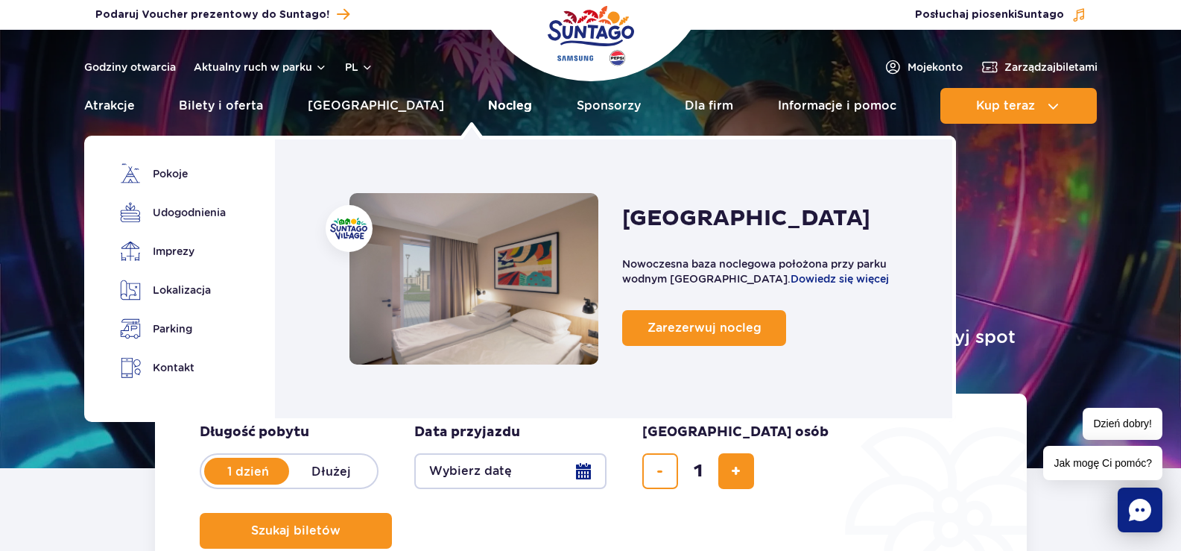
click at [488, 112] on link "Nocleg" at bounding box center [510, 106] width 44 height 36
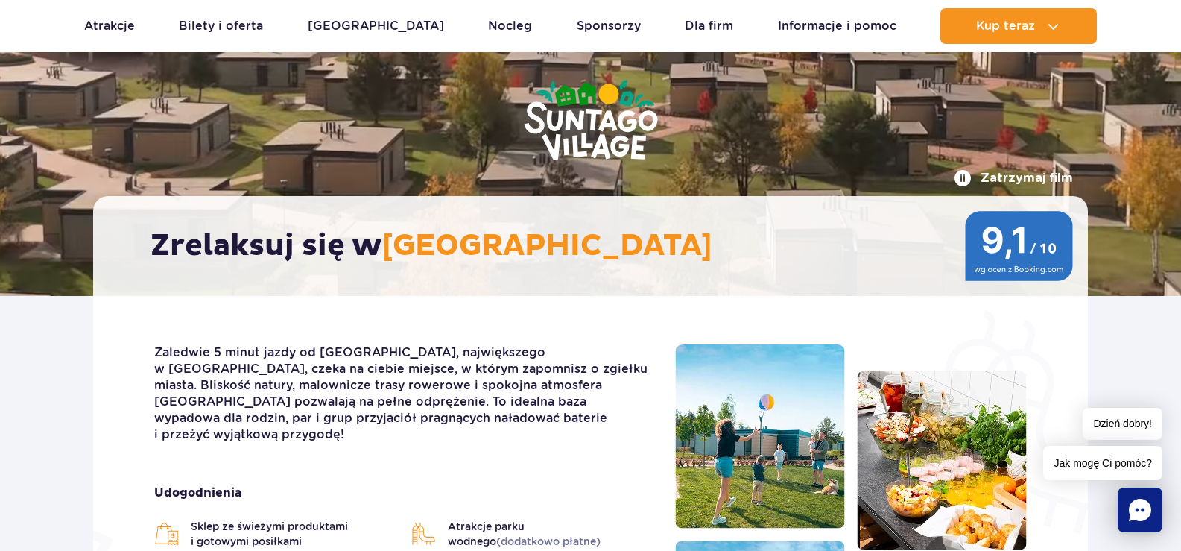
scroll to position [124, 0]
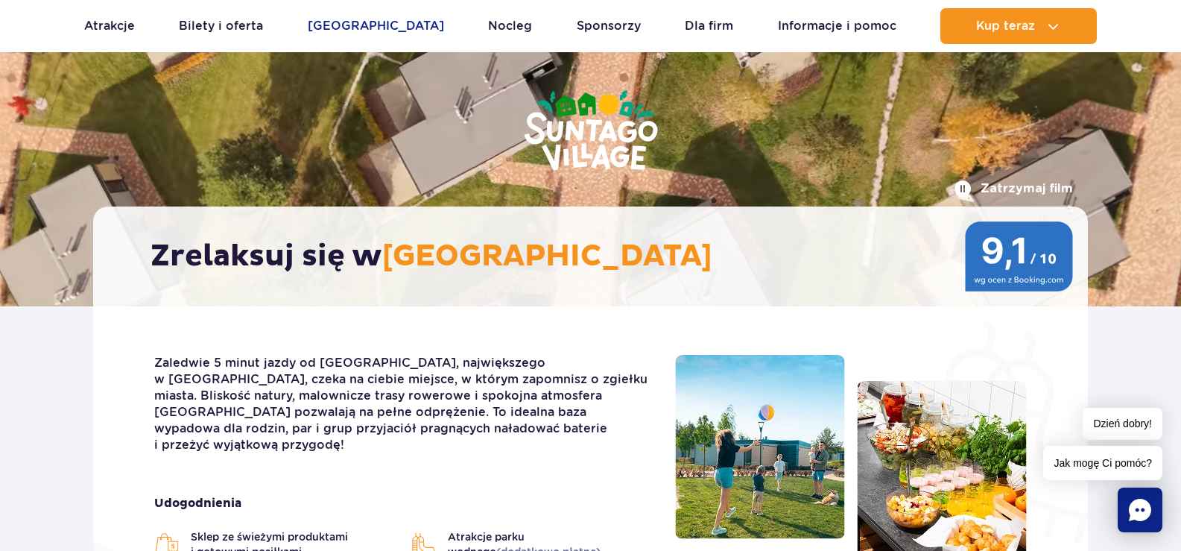
click at [365, 21] on link "[GEOGRAPHIC_DATA]" at bounding box center [376, 26] width 136 height 36
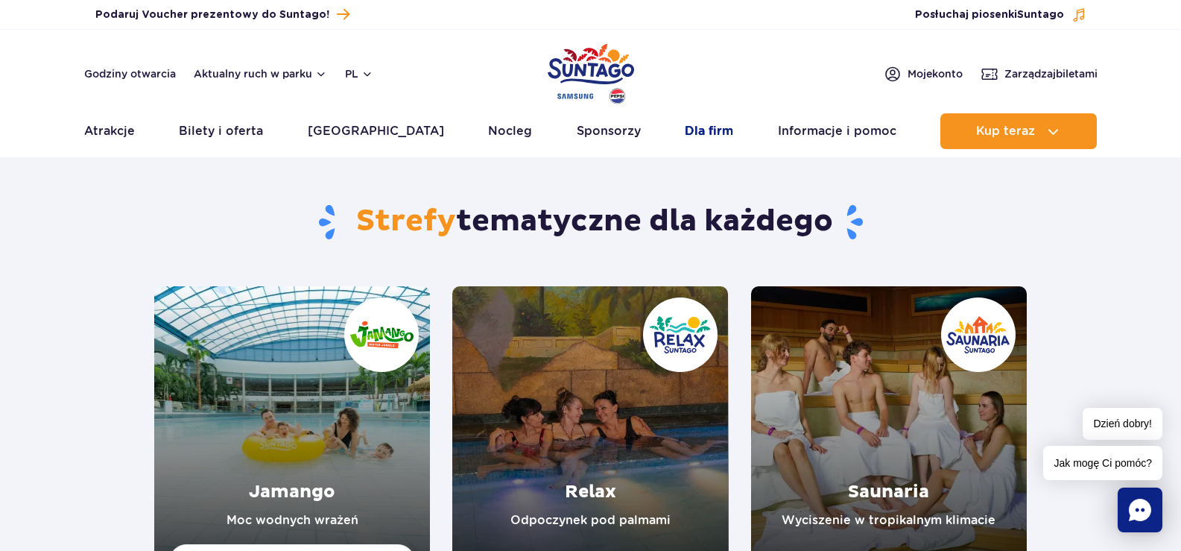
click at [699, 139] on link "Dla firm" at bounding box center [709, 131] width 48 height 36
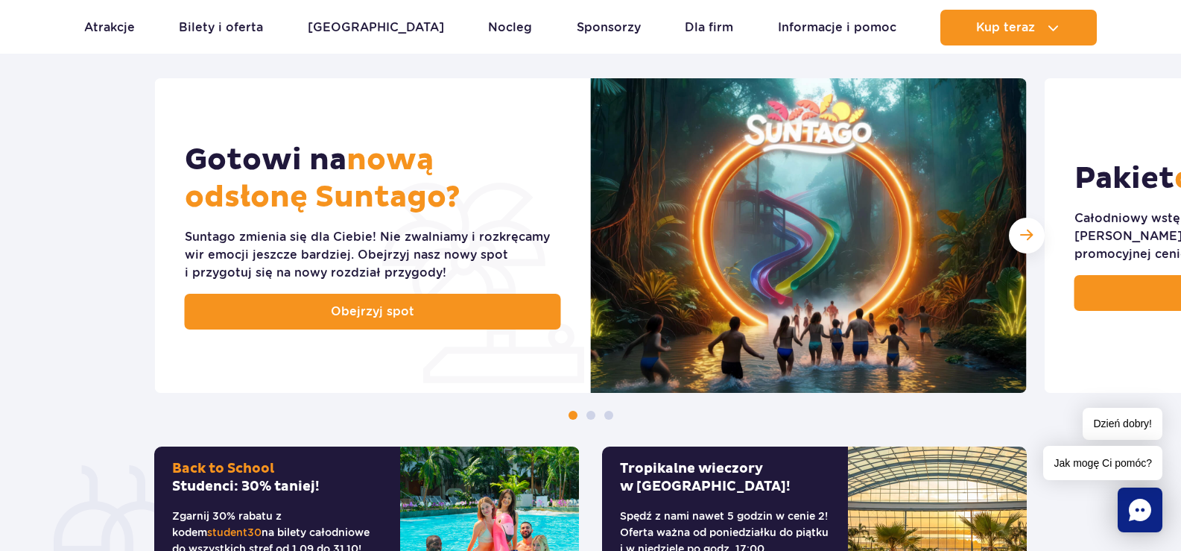
scroll to position [489, 0]
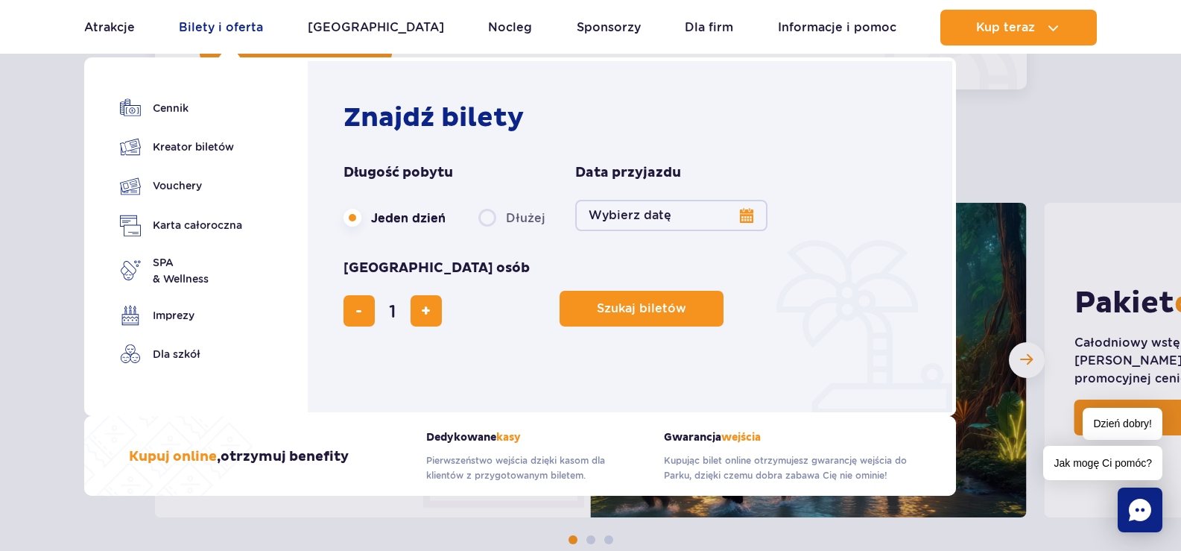
click at [204, 26] on link "Bilety i oferta" at bounding box center [221, 28] width 84 height 36
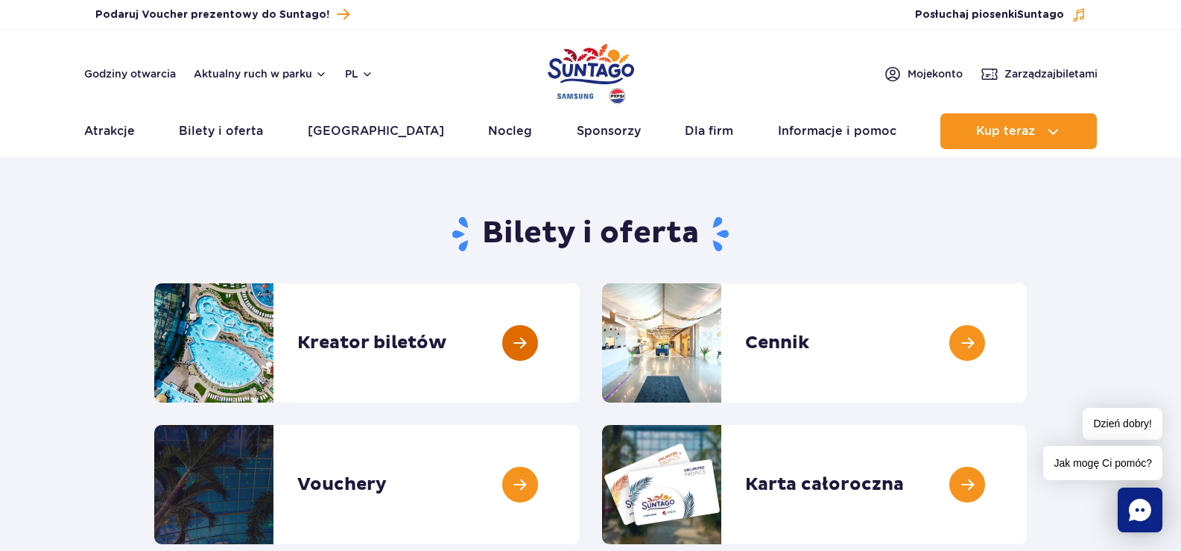
click at [580, 312] on link at bounding box center [580, 342] width 0 height 119
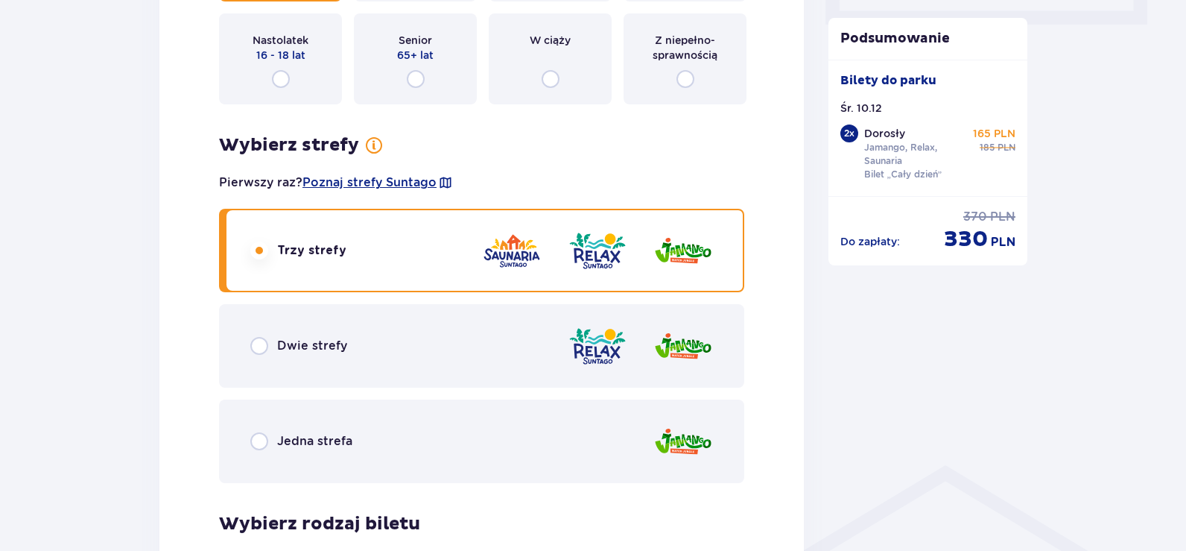
scroll to position [621, 0]
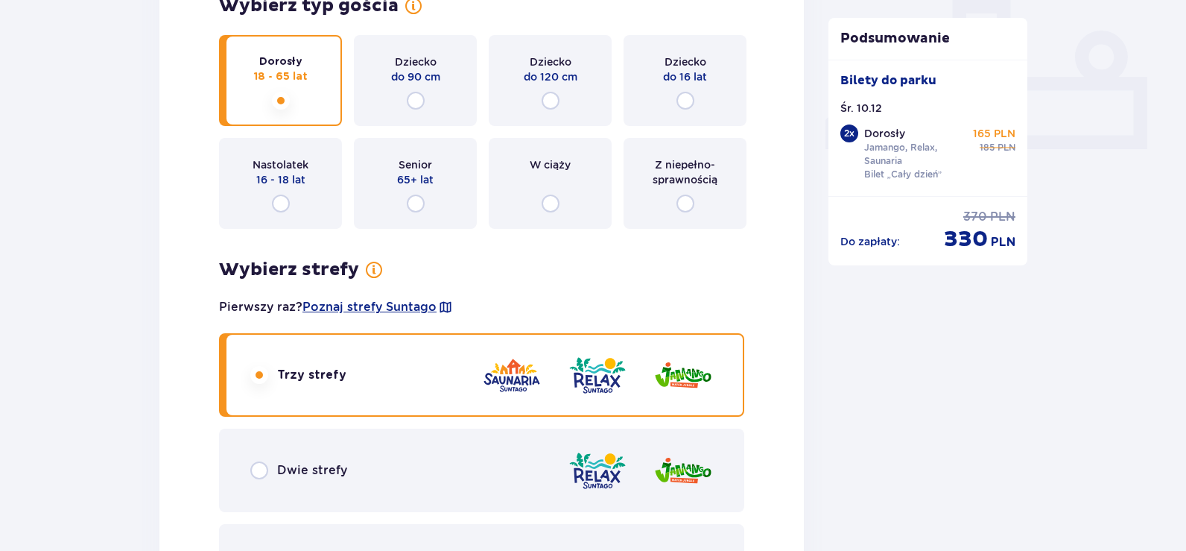
click at [557, 177] on div "W ciąży" at bounding box center [550, 183] width 123 height 91
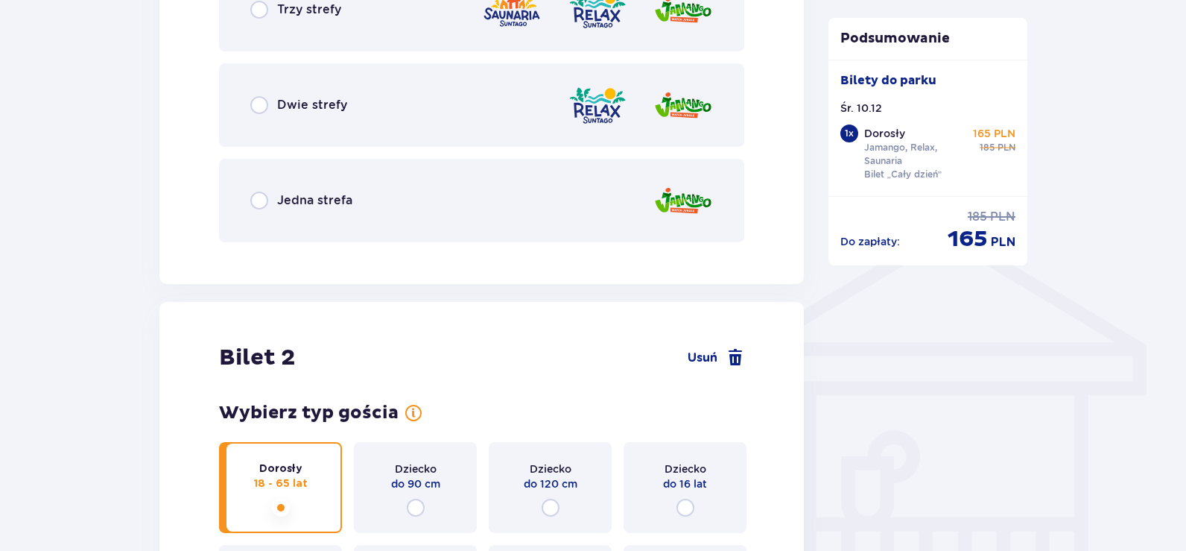
scroll to position [738, 0]
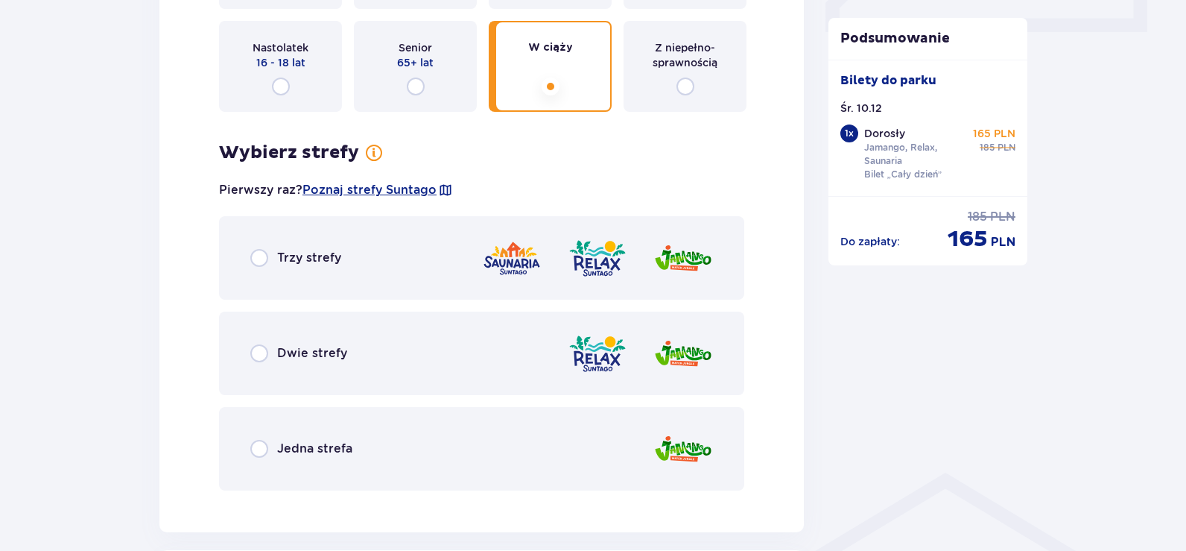
click at [254, 268] on div "Trzy strefy" at bounding box center [481, 257] width 525 height 83
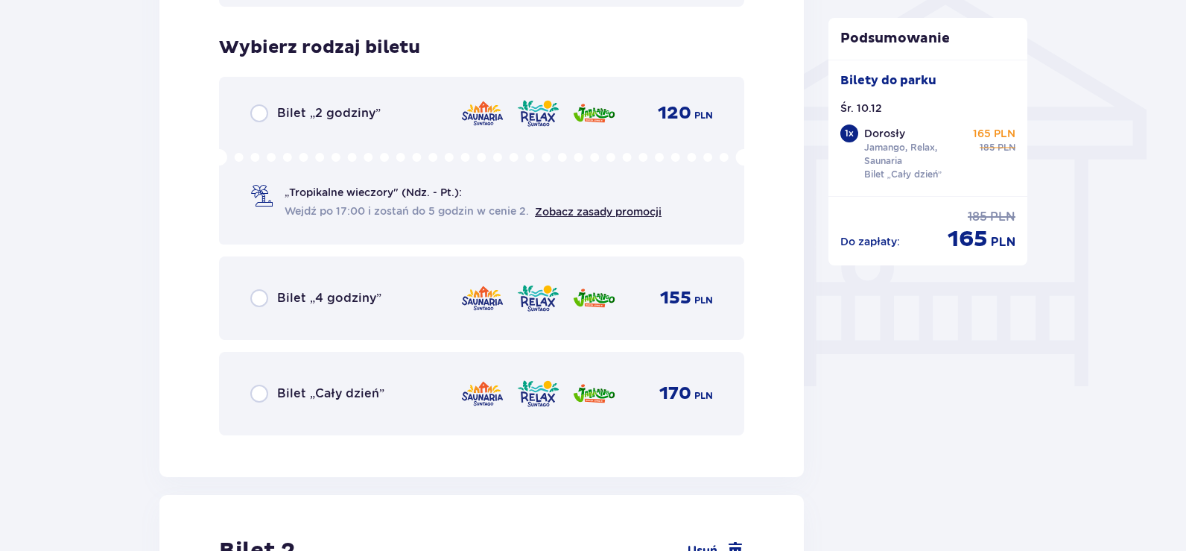
scroll to position [1240, 0]
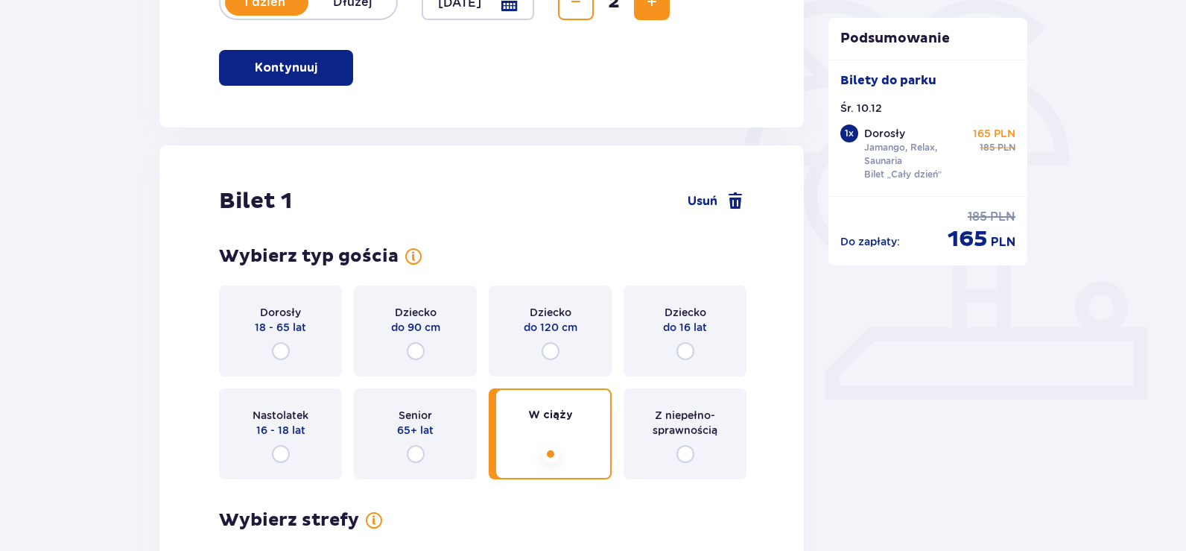
click at [317, 333] on div "Dorosły 18 - 65 lat" at bounding box center [280, 330] width 123 height 91
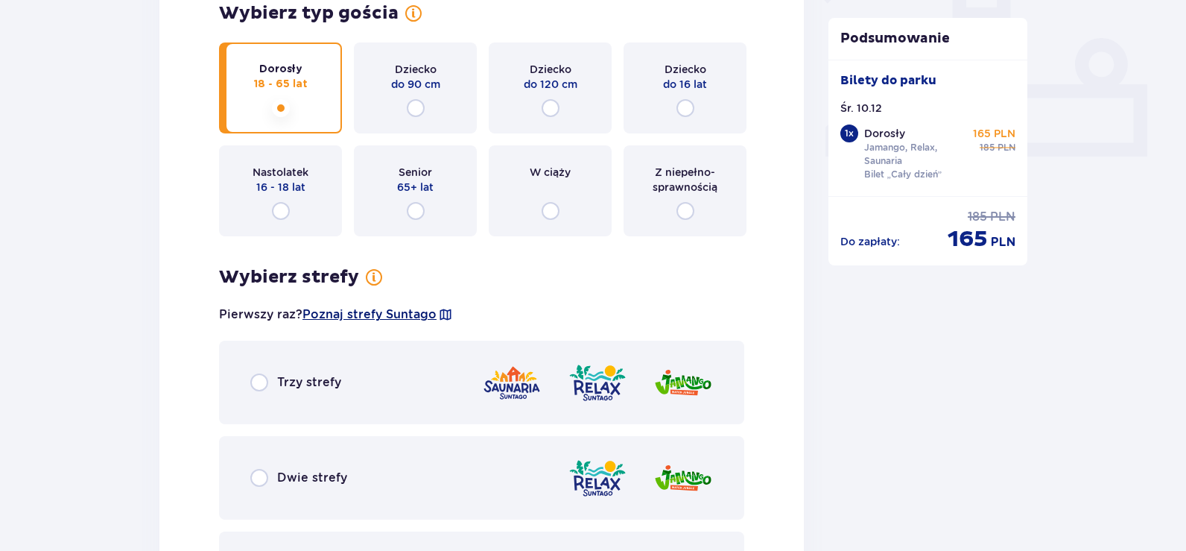
scroll to position [0, 0]
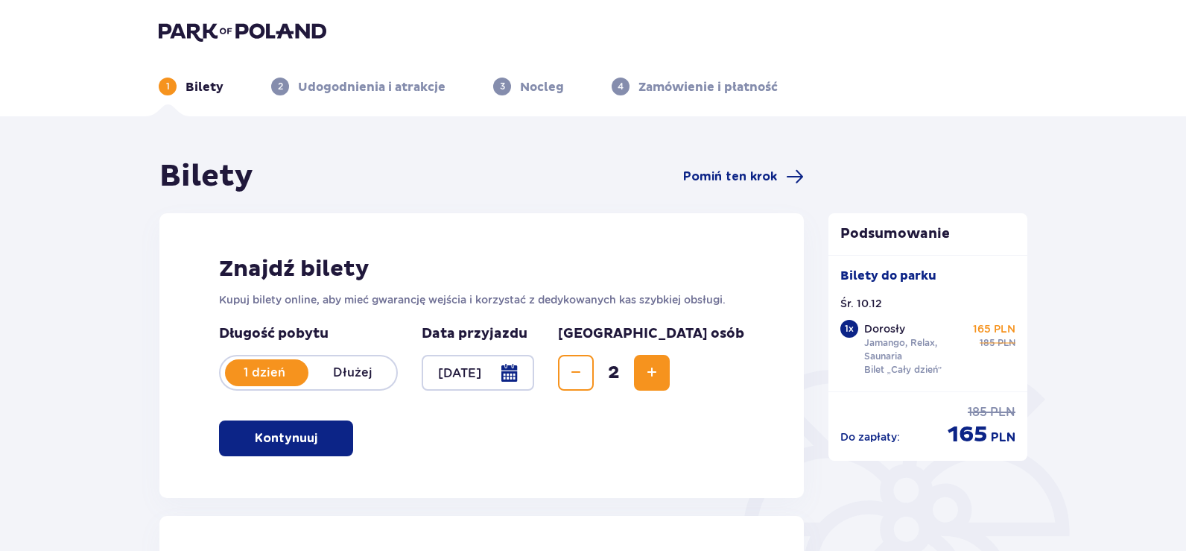
click at [248, 27] on img at bounding box center [243, 31] width 168 height 21
